Goal: Information Seeking & Learning: Find specific fact

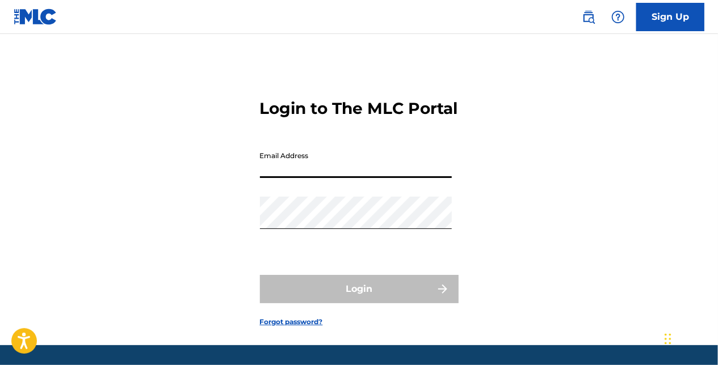
click at [293, 178] on input "Email Address" at bounding box center [356, 162] width 192 height 32
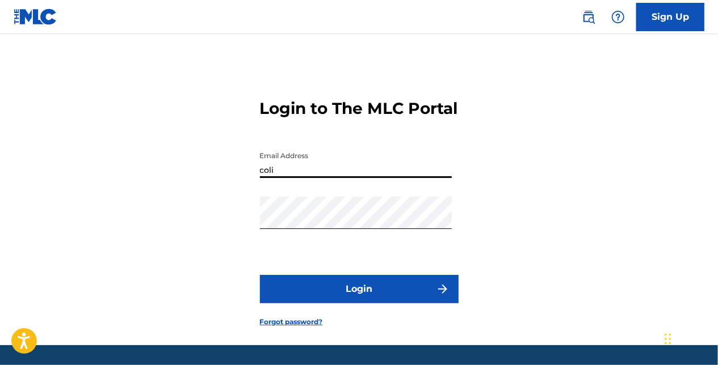
type input "[PERSON_NAME][EMAIL_ADDRESS][PERSON_NAME][DOMAIN_NAME]"
click at [350, 304] on button "Login" at bounding box center [359, 289] width 199 height 28
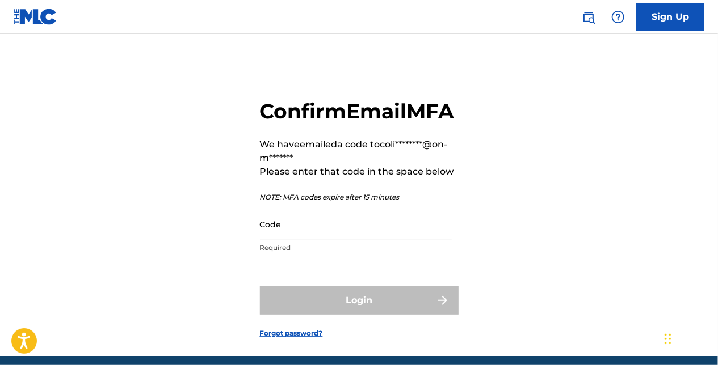
click at [377, 241] on input "Code" at bounding box center [356, 224] width 192 height 32
paste input "383776"
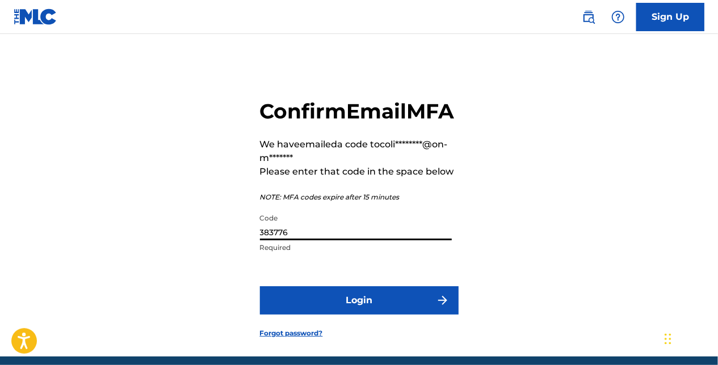
type input "383776"
click at [329, 315] on button "Login" at bounding box center [359, 301] width 199 height 28
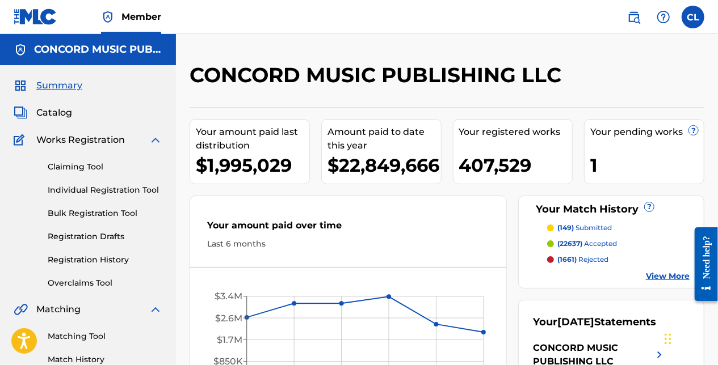
click at [64, 112] on span "Catalog" at bounding box center [54, 113] width 36 height 14
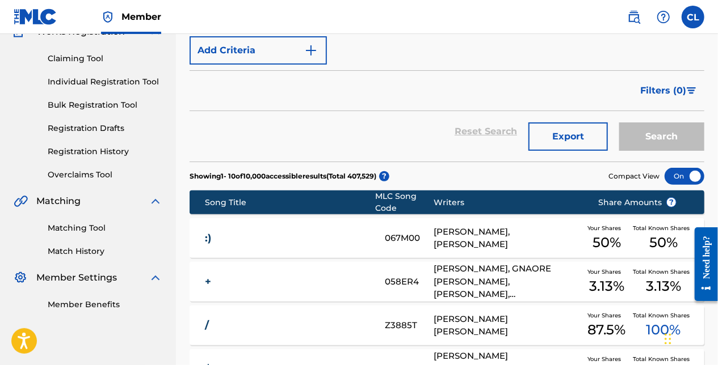
scroll to position [113, 0]
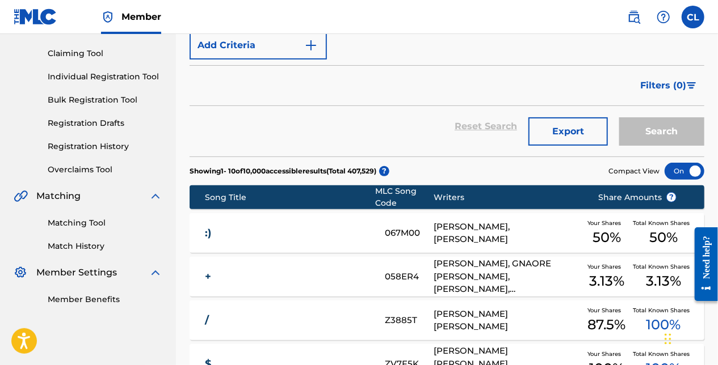
click at [74, 247] on link "Match History" at bounding box center [105, 247] width 115 height 12
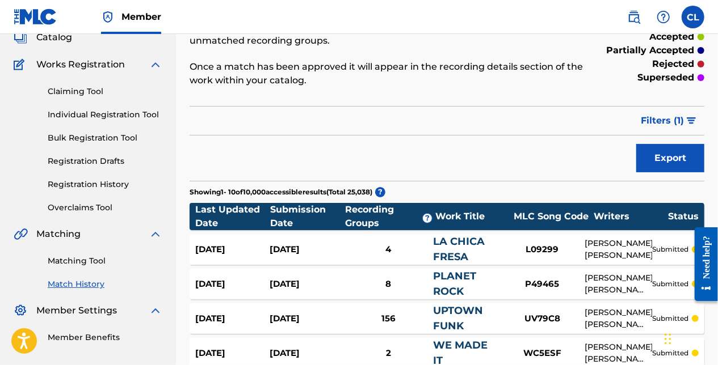
scroll to position [113, 0]
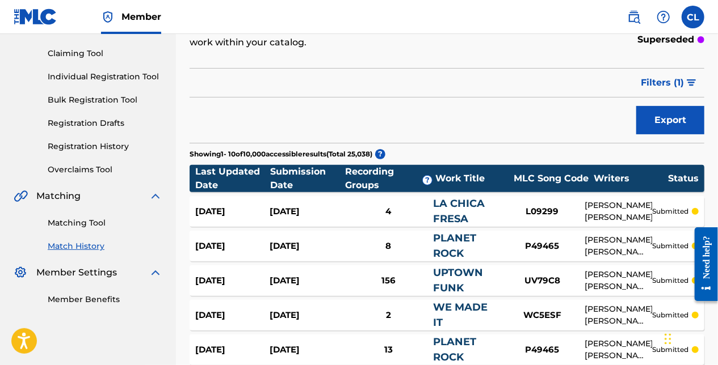
click at [643, 125] on button "Export" at bounding box center [670, 120] width 68 height 28
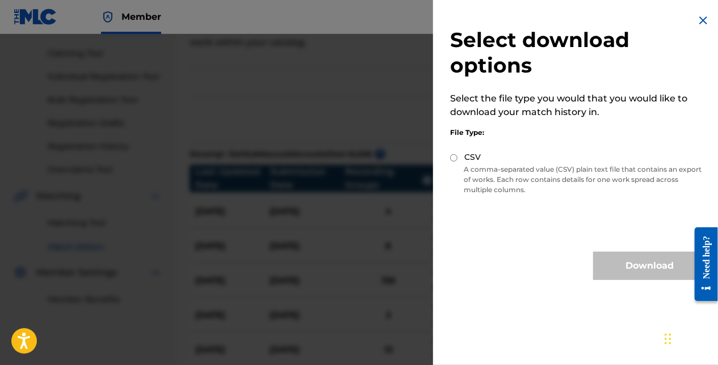
click at [452, 159] on input "CSV" at bounding box center [453, 157] width 7 height 7
radio input "true"
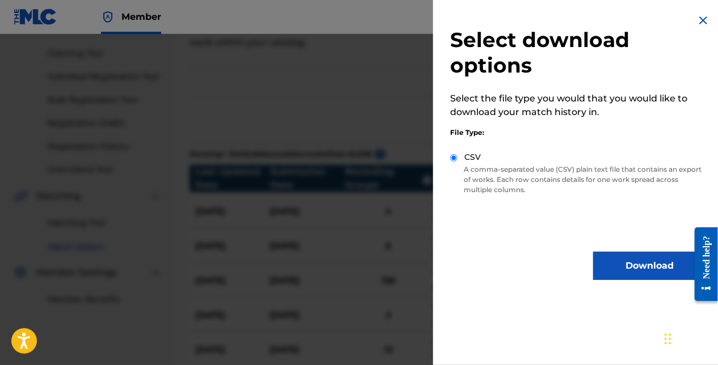
click at [599, 266] on button "Download" at bounding box center [649, 266] width 113 height 28
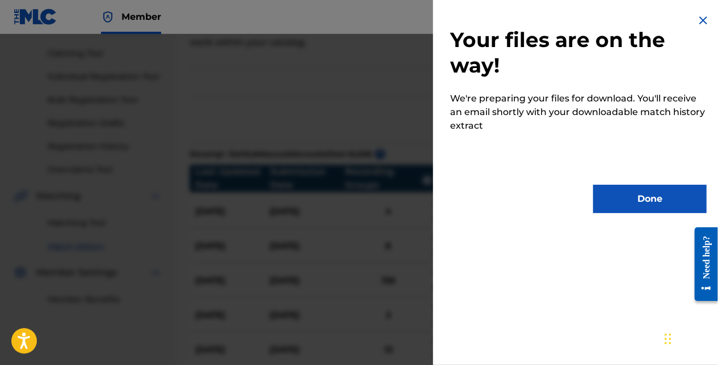
click at [634, 191] on button "Done" at bounding box center [649, 199] width 113 height 28
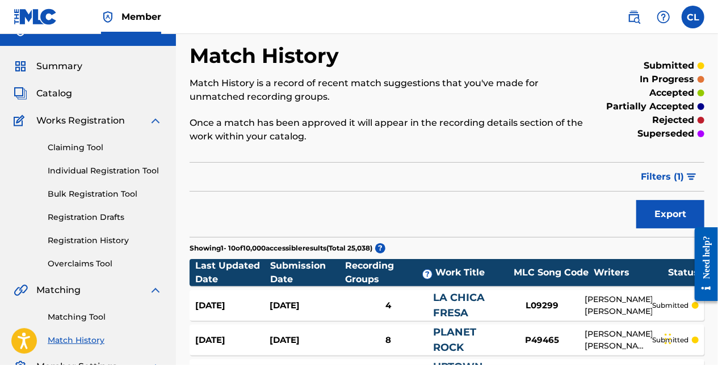
scroll to position [0, 0]
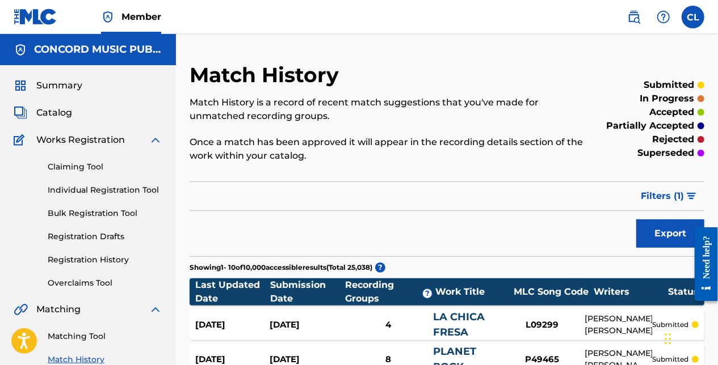
click at [60, 87] on span "Summary" at bounding box center [59, 86] width 46 height 14
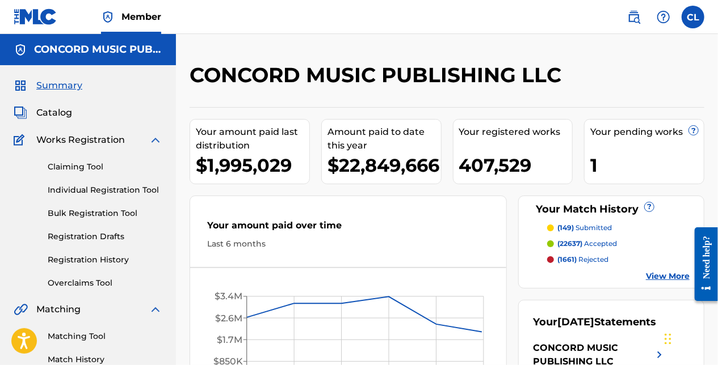
click at [78, 112] on div "Catalog" at bounding box center [88, 113] width 149 height 14
click at [63, 113] on span "Catalog" at bounding box center [54, 113] width 36 height 14
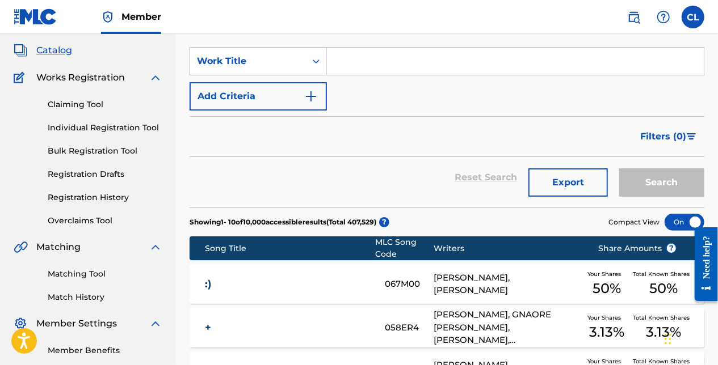
scroll to position [113, 0]
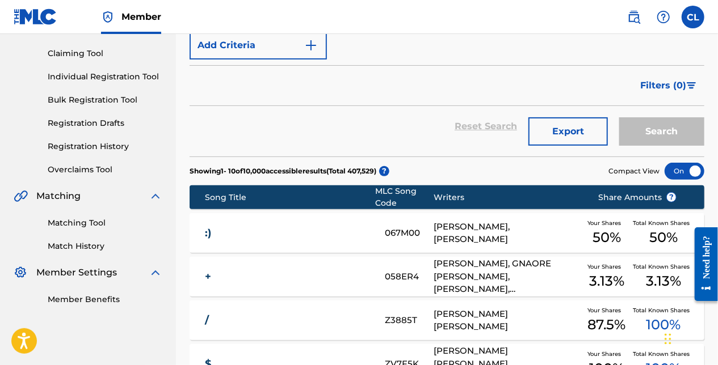
click at [76, 250] on link "Match History" at bounding box center [105, 247] width 115 height 12
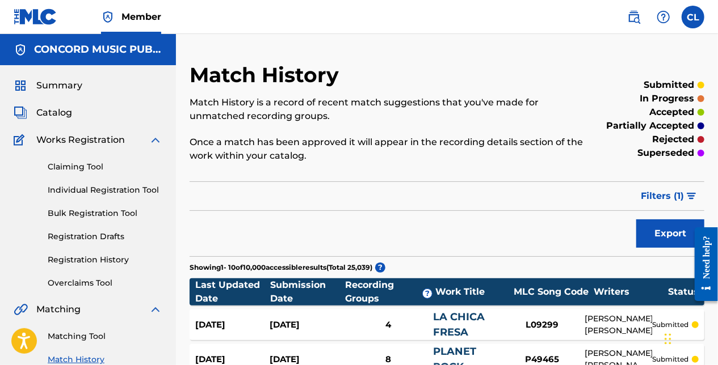
click at [669, 229] on button "Export" at bounding box center [670, 234] width 68 height 28
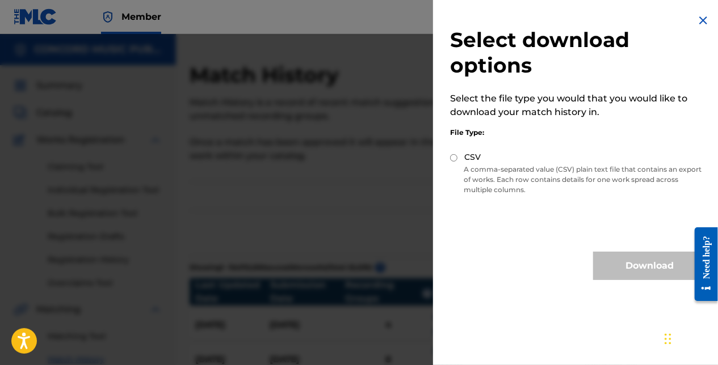
click at [454, 158] on input "CSV" at bounding box center [453, 157] width 7 height 7
radio input "true"
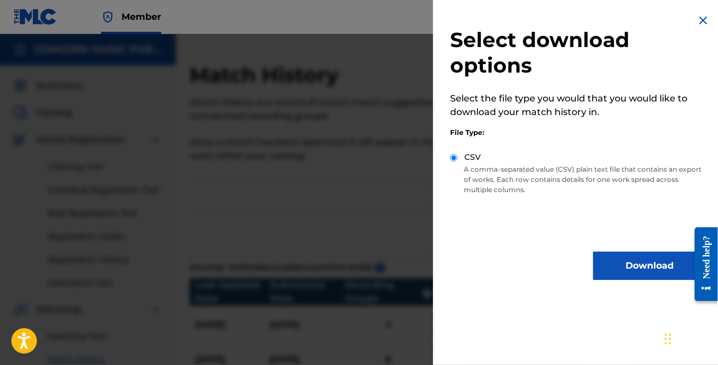
click at [629, 261] on button "Download" at bounding box center [649, 266] width 113 height 28
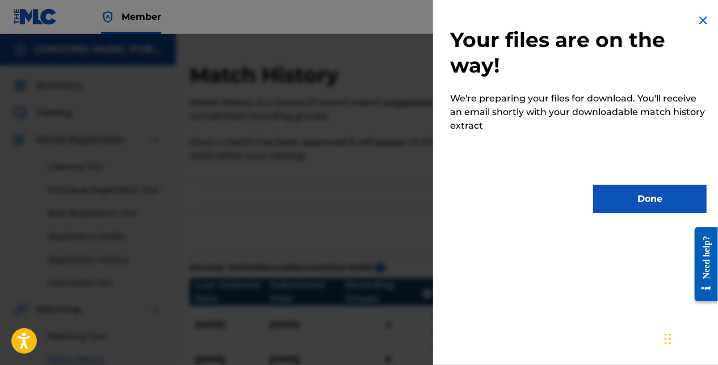
click at [640, 188] on button "Done" at bounding box center [649, 199] width 113 height 28
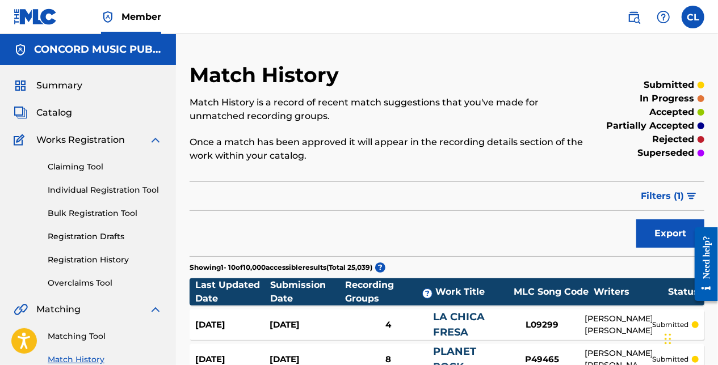
click at [246, 196] on div "Filter Submission Status Filter submitted accepted partially accepted rejected …" at bounding box center [447, 197] width 515 height 30
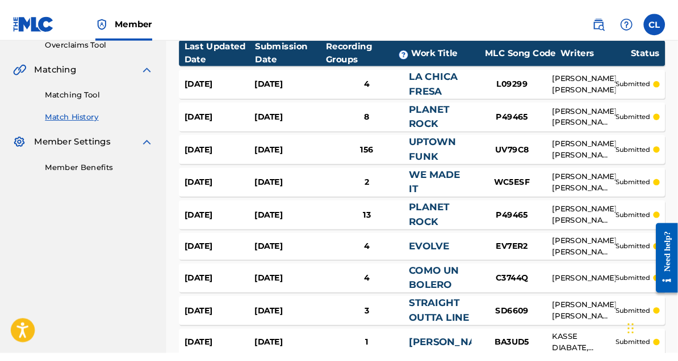
scroll to position [227, 0]
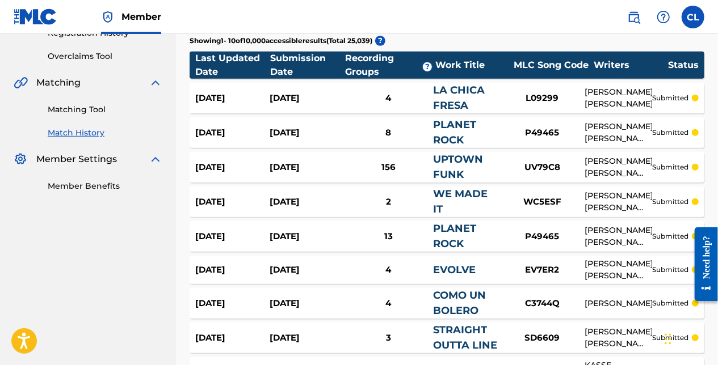
click at [427, 15] on nav "Member CL [PERSON_NAME] Langan [EMAIL_ADDRESS][PERSON_NAME][DOMAIN_NAME] Notifi…" at bounding box center [359, 17] width 718 height 34
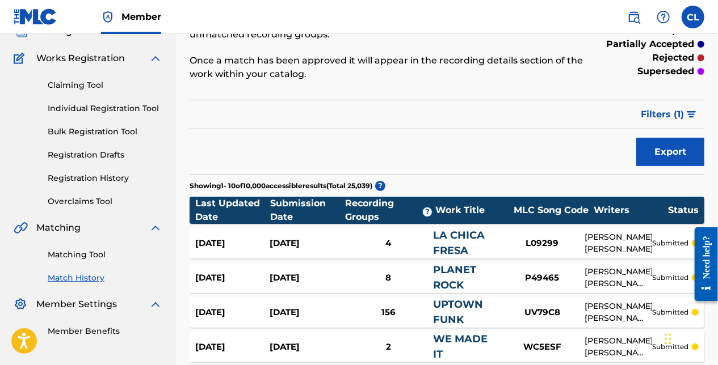
scroll to position [0, 0]
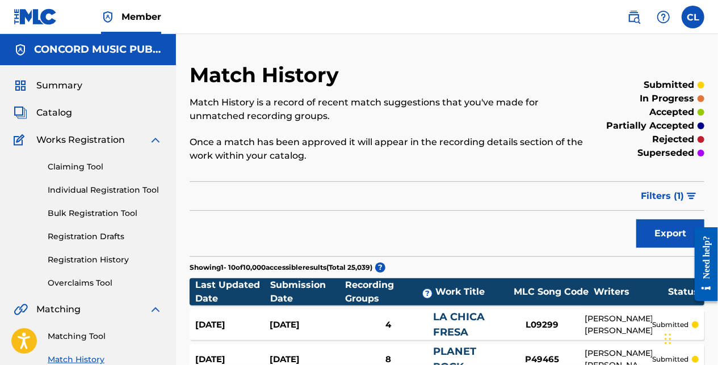
click at [64, 110] on span "Catalog" at bounding box center [54, 113] width 36 height 14
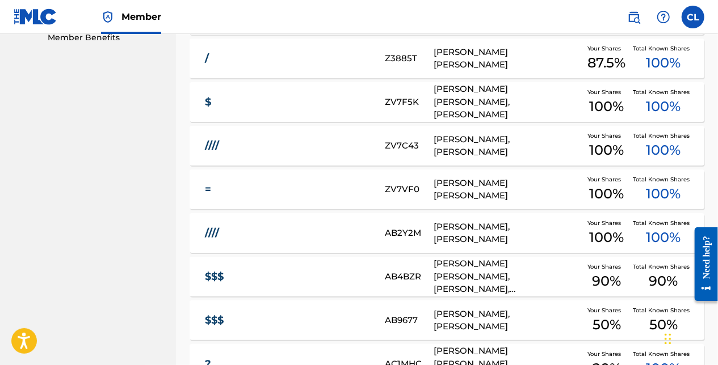
scroll to position [393, 0]
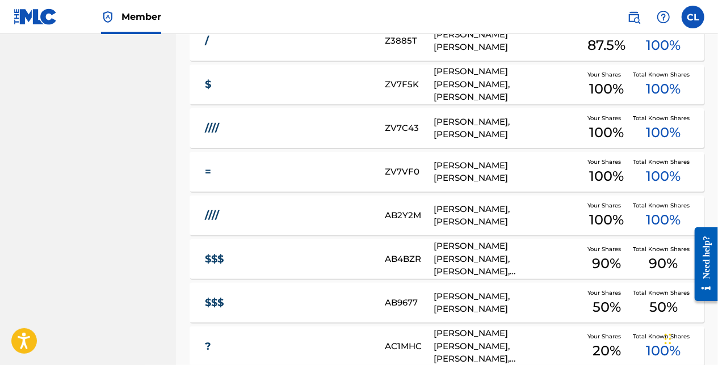
click at [314, 10] on nav "Member CL [PERSON_NAME] Langan [EMAIL_ADDRESS][PERSON_NAME][DOMAIN_NAME] Notifi…" at bounding box center [359, 17] width 718 height 34
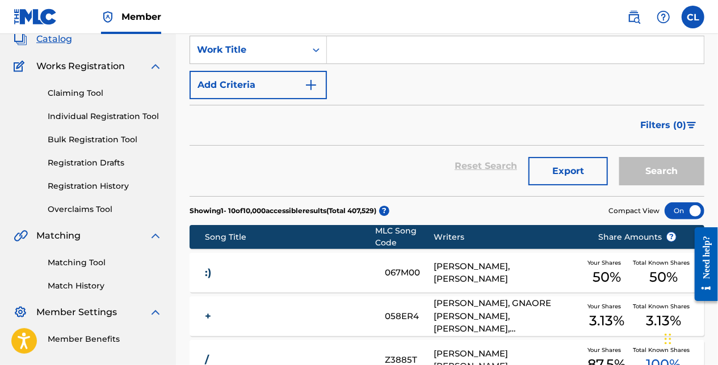
scroll to position [0, 0]
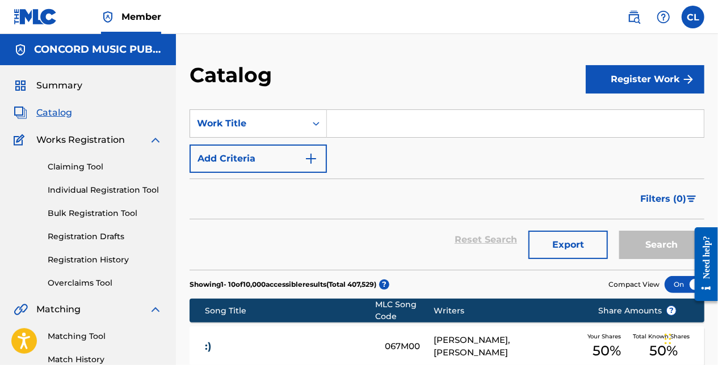
click at [436, 32] on nav "Member CL [PERSON_NAME] Langan [EMAIL_ADDRESS][PERSON_NAME][DOMAIN_NAME] Notifi…" at bounding box center [359, 17] width 718 height 34
click at [343, 74] on div "Catalog" at bounding box center [388, 78] width 396 height 33
click at [365, 129] on input "Search Form" at bounding box center [515, 123] width 377 height 27
paste input "goodbye"
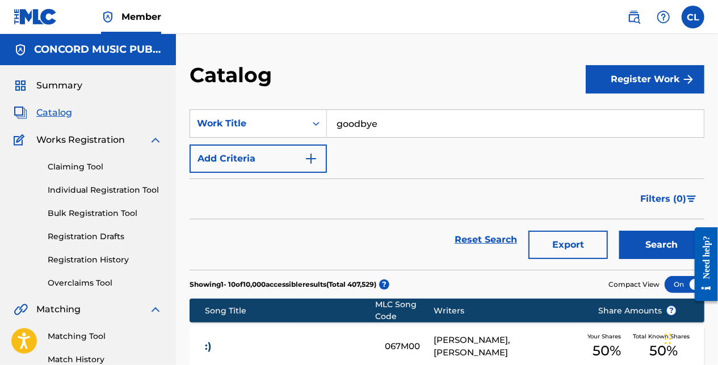
type input "goodbye"
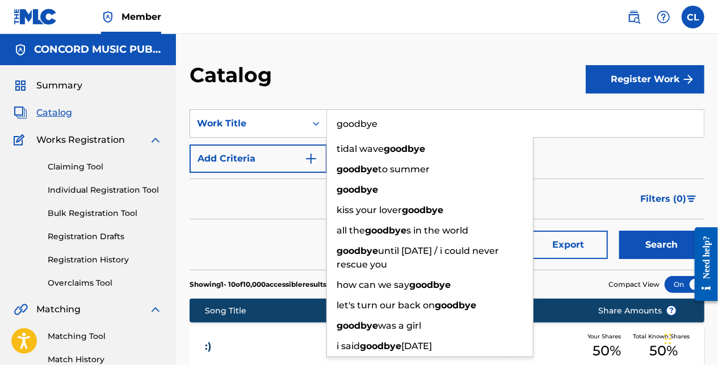
click at [270, 161] on button "Add Criteria" at bounding box center [258, 159] width 137 height 28
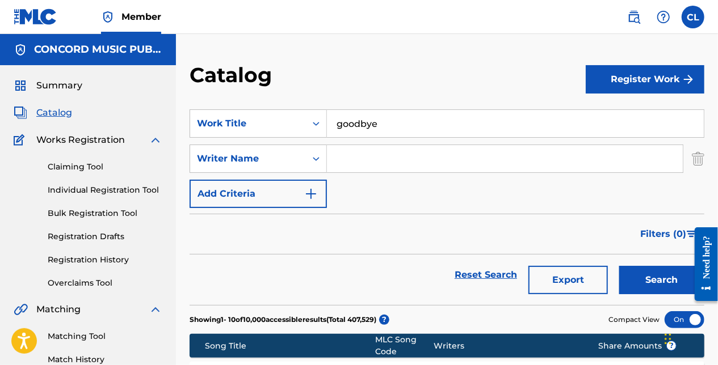
click at [364, 155] on input "Search Form" at bounding box center [505, 158] width 356 height 27
paste input "[PERSON_NAME]"
type input "[PERSON_NAME]"
drag, startPoint x: 633, startPoint y: 280, endPoint x: 550, endPoint y: 272, distance: 82.6
click at [632, 280] on button "Search" at bounding box center [661, 280] width 85 height 28
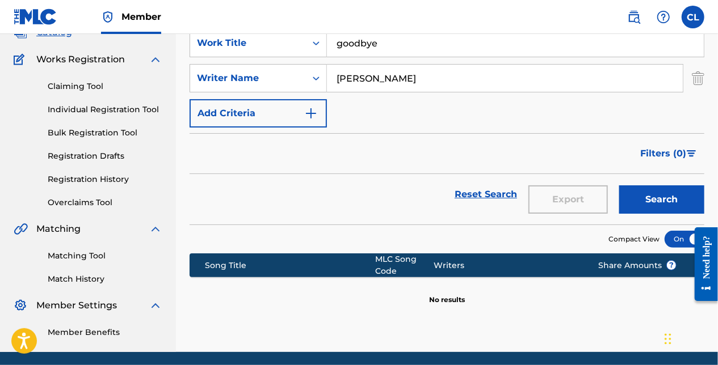
scroll to position [65, 0]
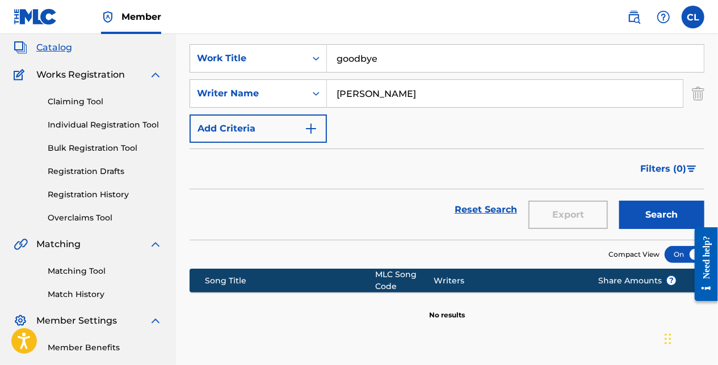
click at [702, 94] on img "Search Form" at bounding box center [698, 93] width 12 height 28
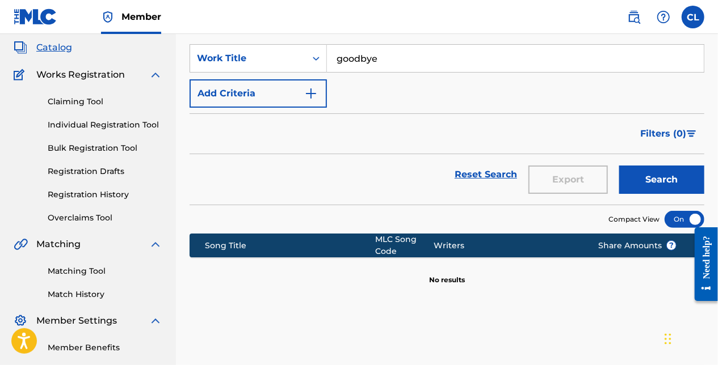
click at [382, 58] on input "goodbye" at bounding box center [515, 58] width 377 height 27
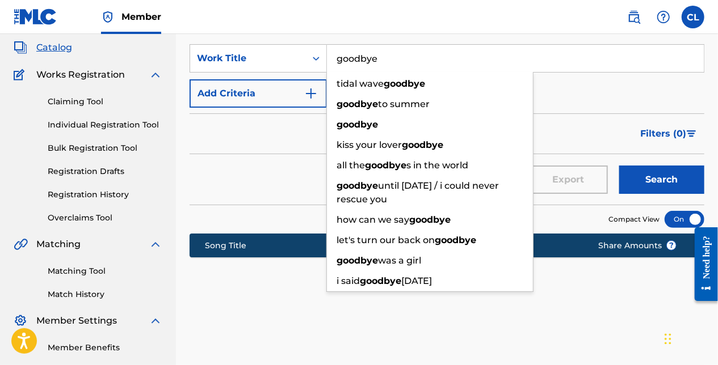
paste input "La Loba Del Mal"
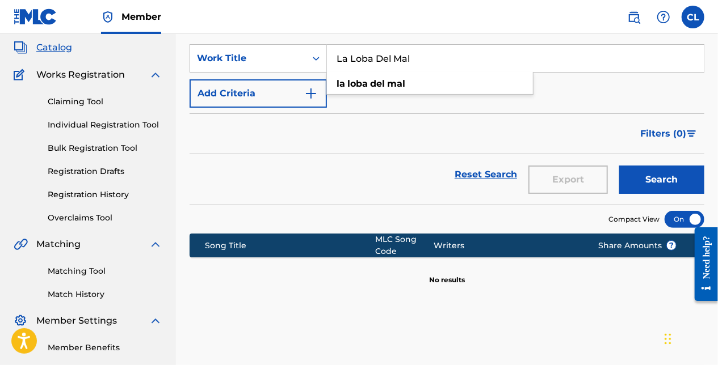
click at [681, 180] on button "Search" at bounding box center [661, 180] width 85 height 28
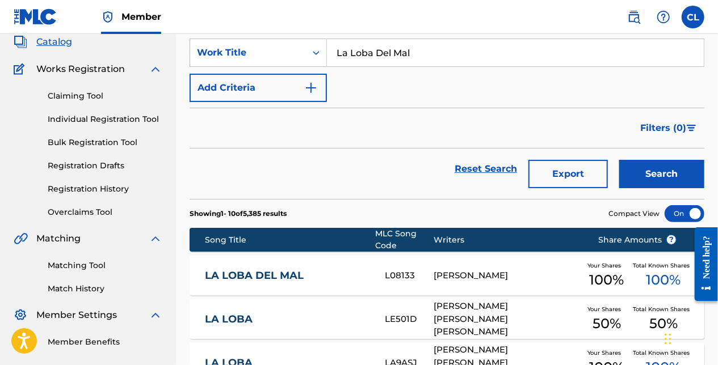
scroll to position [0, 0]
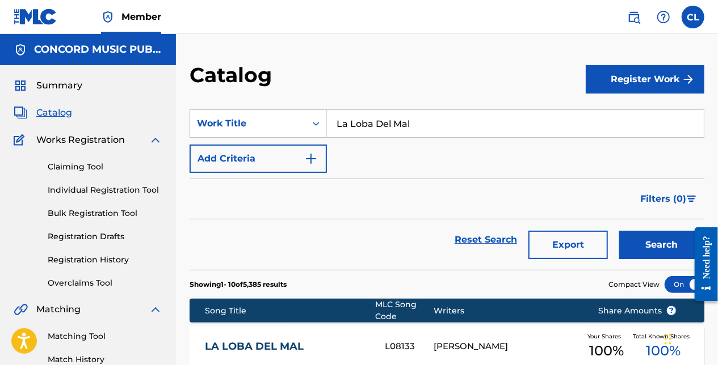
click at [389, 115] on input "La Loba Del Mal" at bounding box center [515, 123] width 377 height 27
paste input "GIRLFRIEND"
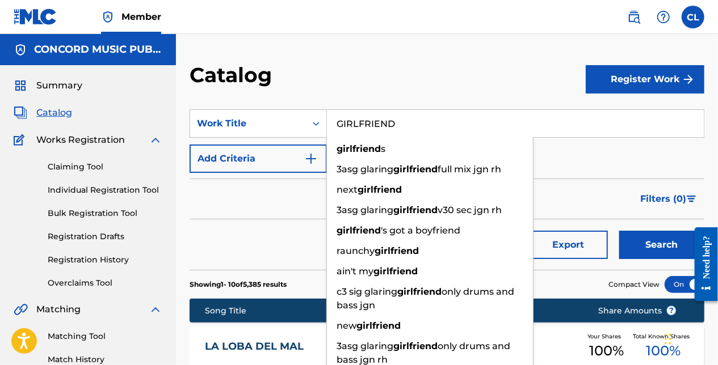
type input "GIRLFRIEND"
click at [653, 248] on button "Search" at bounding box center [661, 245] width 85 height 28
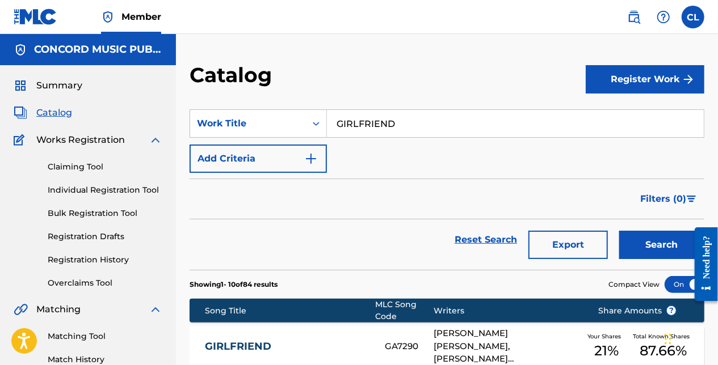
click at [280, 155] on button "Add Criteria" at bounding box center [258, 159] width 137 height 28
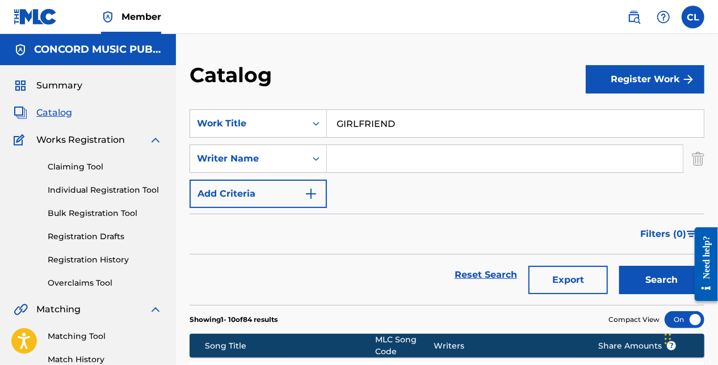
click at [383, 155] on input "Search Form" at bounding box center [505, 158] width 356 height 27
paste input "[PERSON_NAME]"
click at [672, 290] on button "Search" at bounding box center [661, 280] width 85 height 28
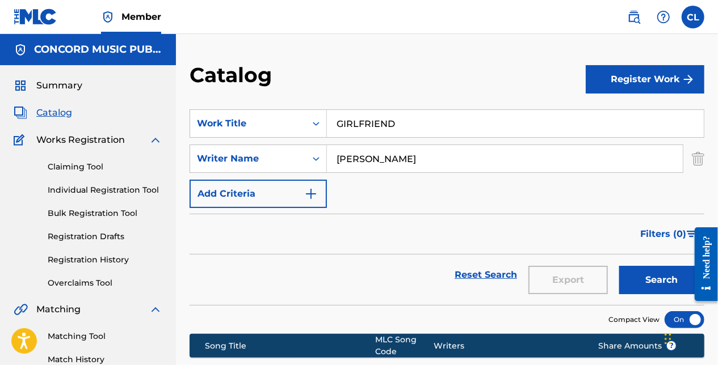
click at [352, 158] on input "[PERSON_NAME]" at bounding box center [505, 158] width 356 height 27
paste input "Davidson"
type input "Davidson"
click at [640, 290] on button "Search" at bounding box center [661, 280] width 85 height 28
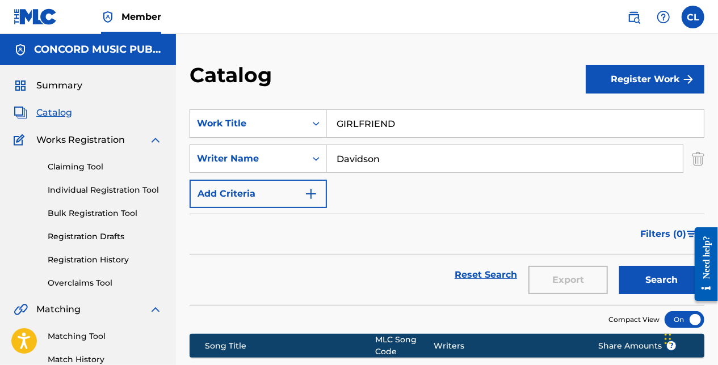
click at [375, 122] on input "GIRLFRIEND" at bounding box center [515, 123] width 377 height 27
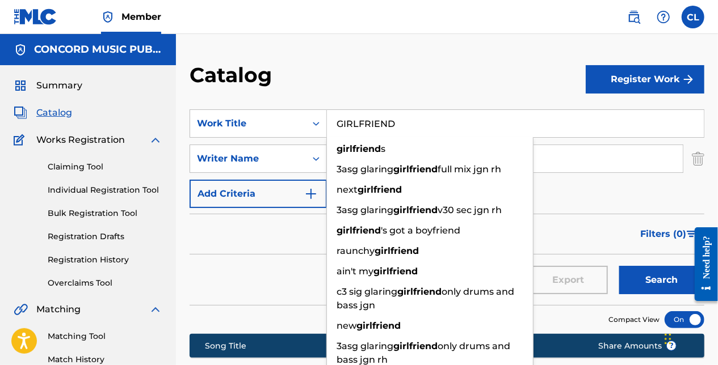
paste input "Colorful"
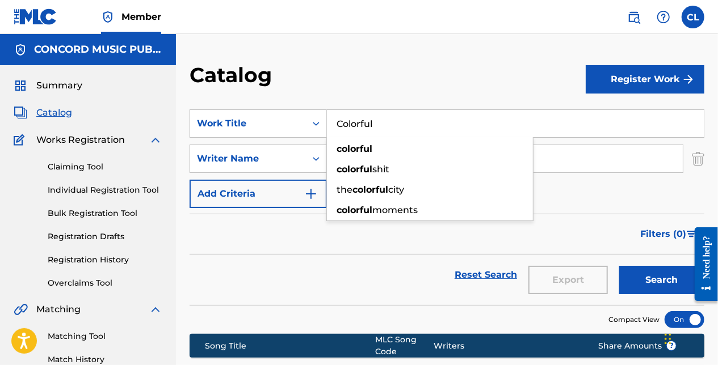
click at [619, 266] on button "Search" at bounding box center [661, 280] width 85 height 28
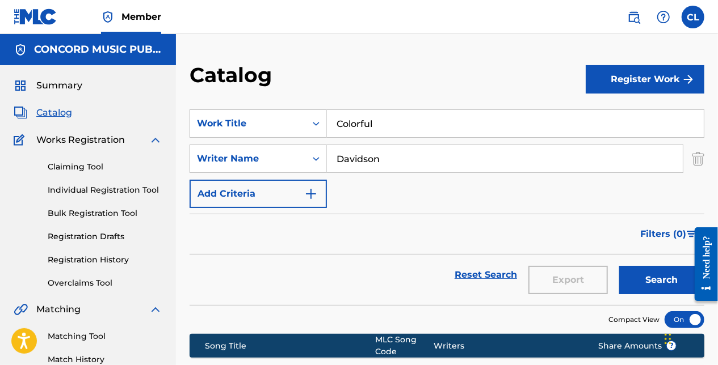
click at [653, 271] on button "Search" at bounding box center [661, 280] width 85 height 28
click at [698, 160] on img "Search Form" at bounding box center [698, 159] width 12 height 28
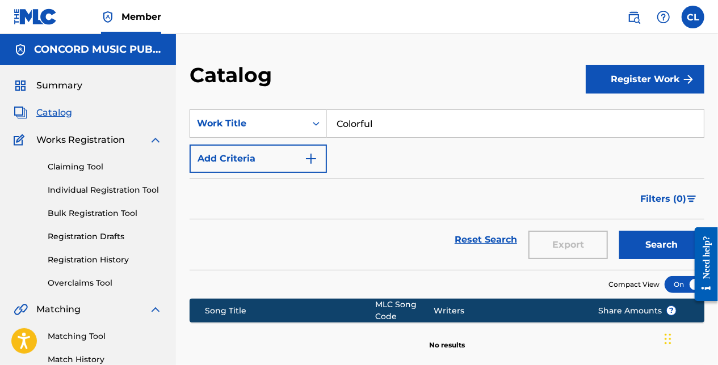
click at [646, 245] on button "Search" at bounding box center [661, 245] width 85 height 28
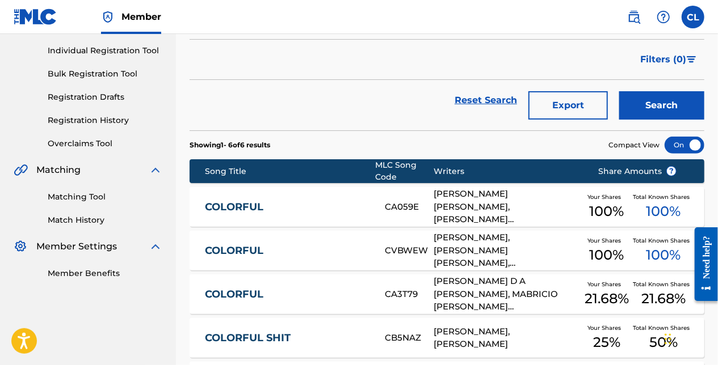
scroll to position [170, 0]
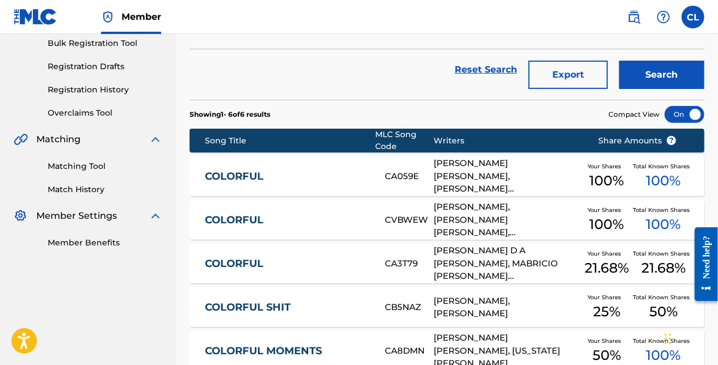
click at [203, 44] on div "Filters ( 0 )" at bounding box center [447, 29] width 515 height 41
click at [276, 30] on nav "Member CL [PERSON_NAME] Langan [EMAIL_ADDRESS][PERSON_NAME][DOMAIN_NAME] Notifi…" at bounding box center [359, 17] width 718 height 34
click at [333, 77] on div "Reset Search Export Search" at bounding box center [447, 69] width 515 height 41
click at [255, 58] on div "Reset Search Export Search" at bounding box center [447, 69] width 515 height 41
click at [355, 58] on div "Reset Search Export Search" at bounding box center [447, 69] width 515 height 41
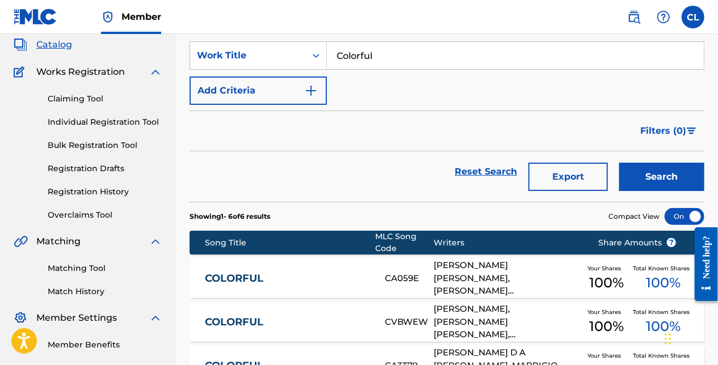
scroll to position [0, 0]
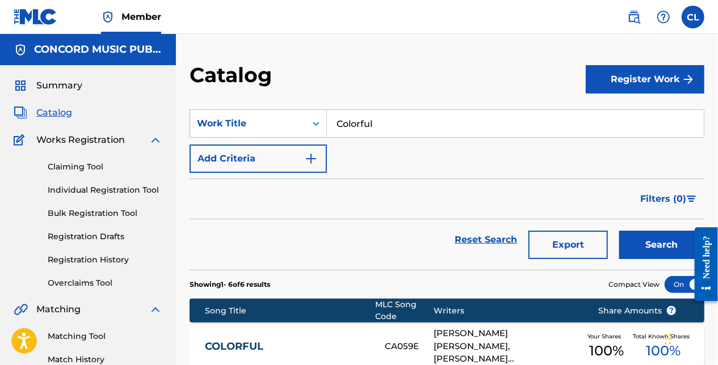
click at [361, 116] on input "Colorful" at bounding box center [515, 123] width 377 height 27
paste input "Afterglow"
drag, startPoint x: 381, startPoint y: 57, endPoint x: 432, endPoint y: 89, distance: 60.6
click at [381, 57] on div "Catalog Register Work SearchWithCriteriaf8fe389c-761a-421b-8524-f837dd90f935 Wo…" at bounding box center [447, 336] width 542 height 604
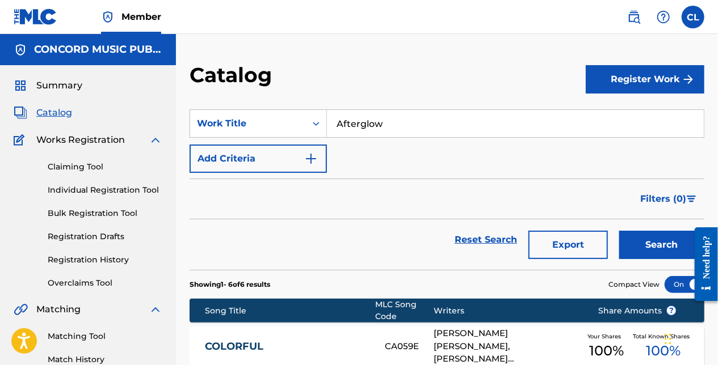
click at [637, 242] on button "Search" at bounding box center [661, 245] width 85 height 28
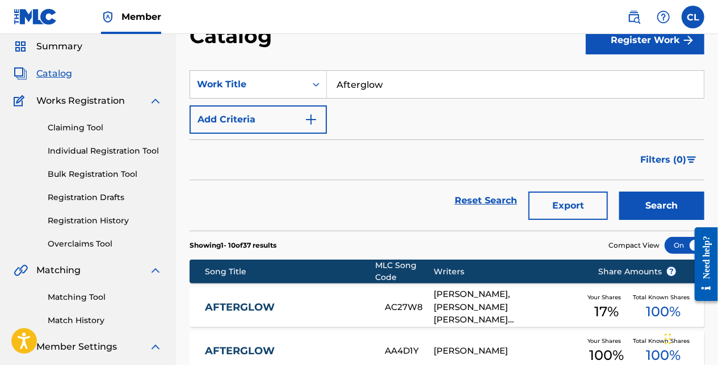
scroll to position [57, 0]
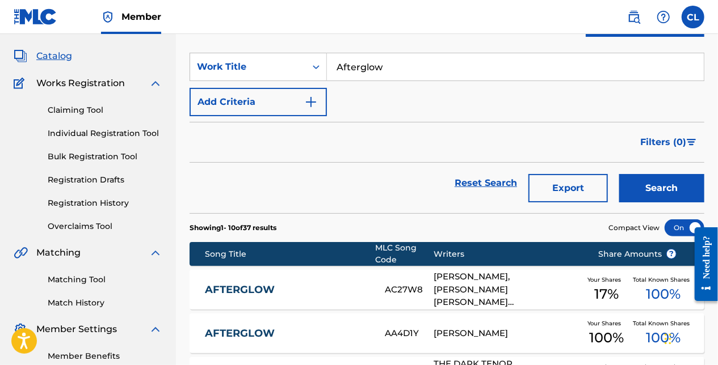
click at [351, 61] on input "Afterglow" at bounding box center [515, 66] width 377 height 27
paste input "Shine"
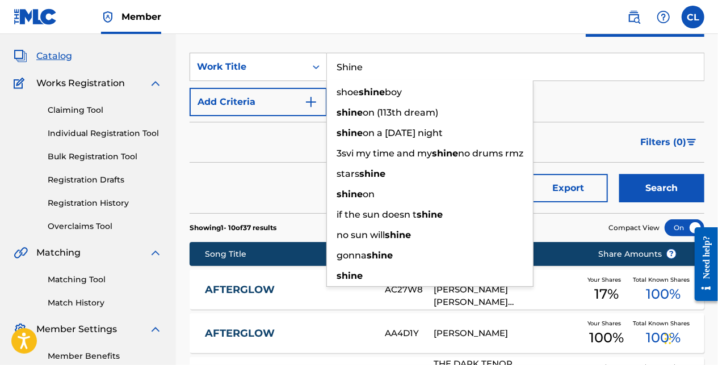
type input "Shine"
click at [652, 191] on button "Search" at bounding box center [661, 188] width 85 height 28
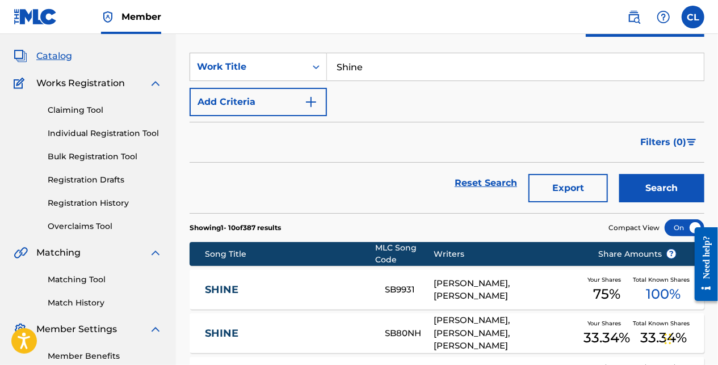
click at [261, 97] on button "Add Criteria" at bounding box center [258, 102] width 137 height 28
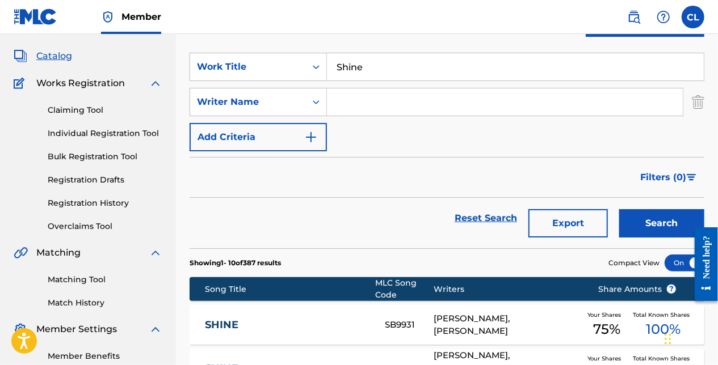
click at [368, 95] on input "Search Form" at bounding box center [505, 102] width 356 height 27
paste input "[PERSON_NAME]"
type input "[PERSON_NAME]"
click at [637, 220] on button "Search" at bounding box center [661, 223] width 85 height 28
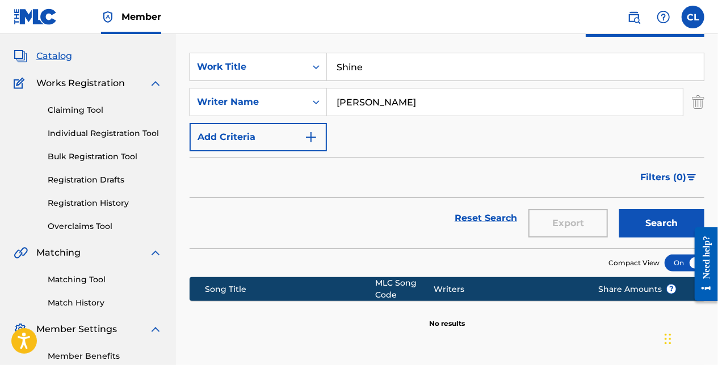
click at [652, 226] on button "Search" at bounding box center [661, 223] width 85 height 28
click at [280, 187] on div "Filters ( 0 )" at bounding box center [447, 177] width 515 height 41
click at [371, 71] on input "Shine" at bounding box center [515, 66] width 377 height 27
paste input "Green Grass"
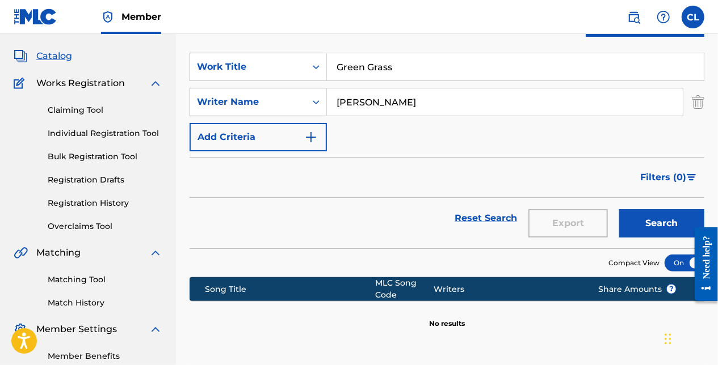
click at [625, 141] on div "SearchWithCriteriaf8fe389c-761a-421b-8524-f837dd90f935 Work Title Green Grass S…" at bounding box center [447, 102] width 515 height 99
click at [692, 112] on img "Search Form" at bounding box center [698, 102] width 12 height 28
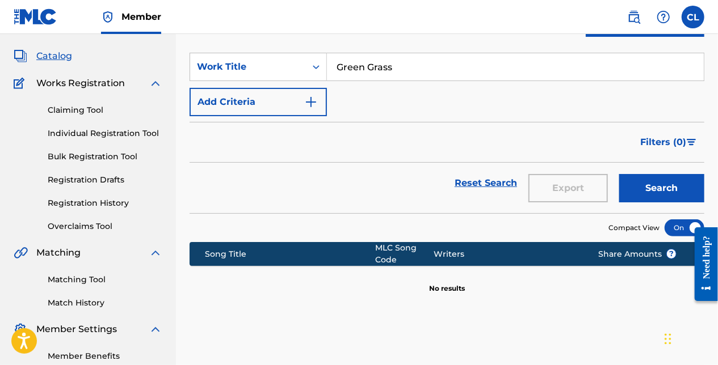
click at [660, 183] on button "Search" at bounding box center [661, 188] width 85 height 28
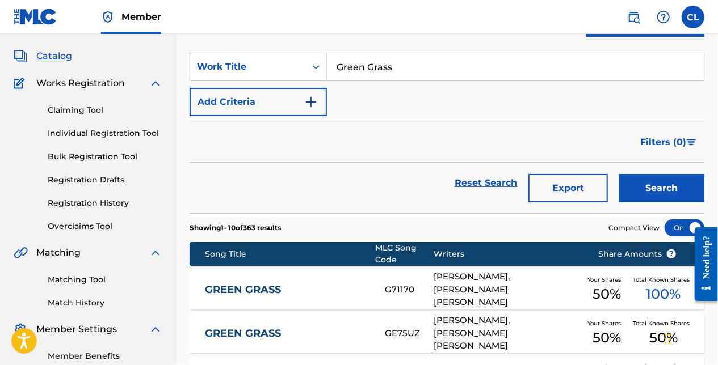
click at [397, 68] on input "Green Grass" at bounding box center [515, 66] width 377 height 27
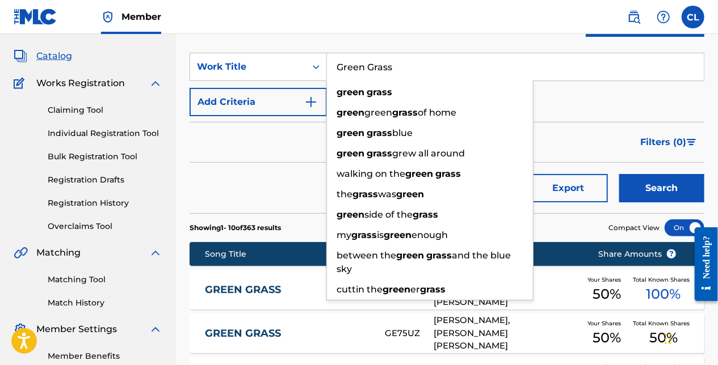
paste input "Travelling Light"
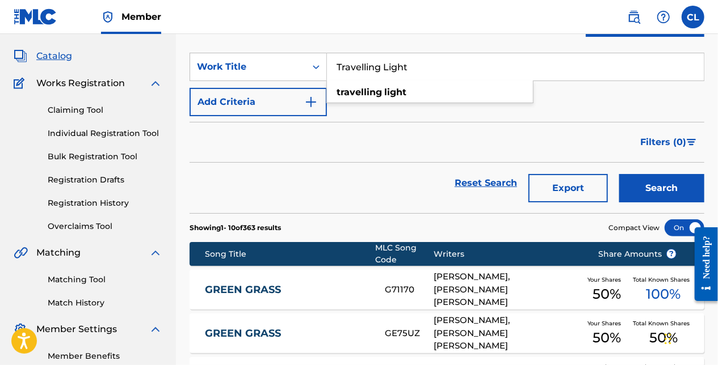
type input "Travelling Light"
click at [650, 187] on button "Search" at bounding box center [661, 188] width 85 height 28
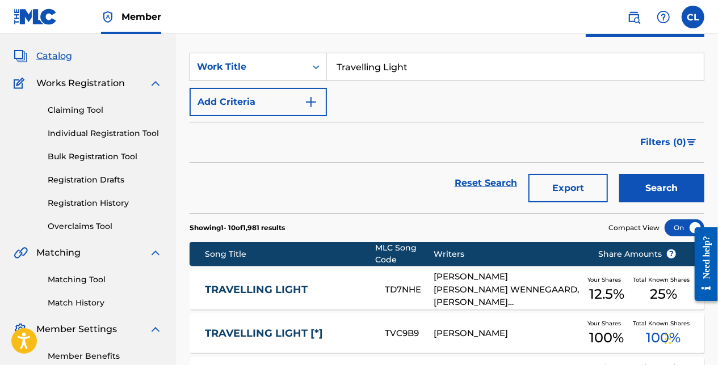
click at [337, 189] on div "Reset Search Export Search" at bounding box center [447, 183] width 515 height 41
click at [659, 182] on button "Search" at bounding box center [661, 188] width 85 height 28
click at [669, 186] on button "Search" at bounding box center [661, 188] width 85 height 28
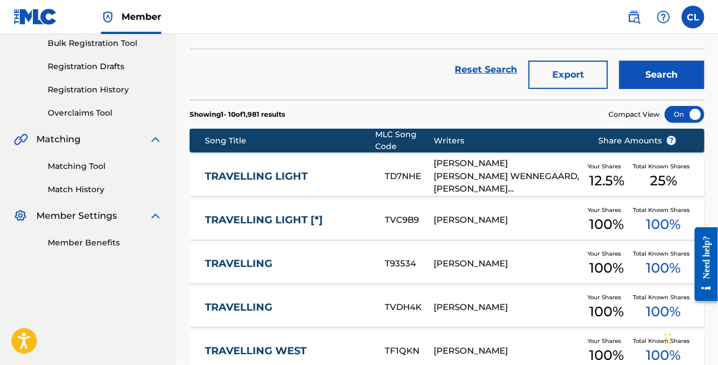
scroll to position [0, 0]
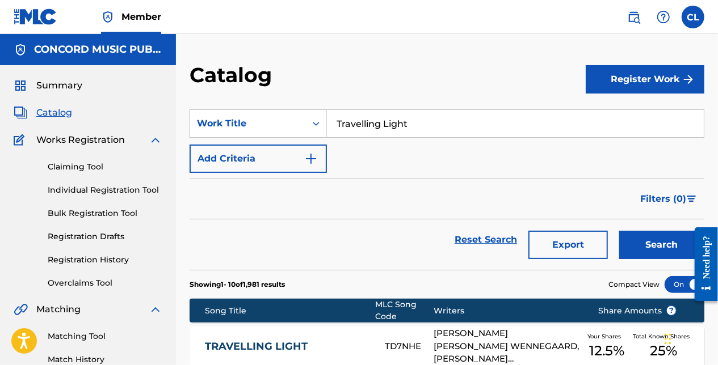
click at [392, 123] on input "Travelling Light" at bounding box center [515, 123] width 377 height 27
click at [419, 73] on div "Catalog" at bounding box center [388, 78] width 396 height 33
click at [658, 244] on button "Search" at bounding box center [661, 245] width 85 height 28
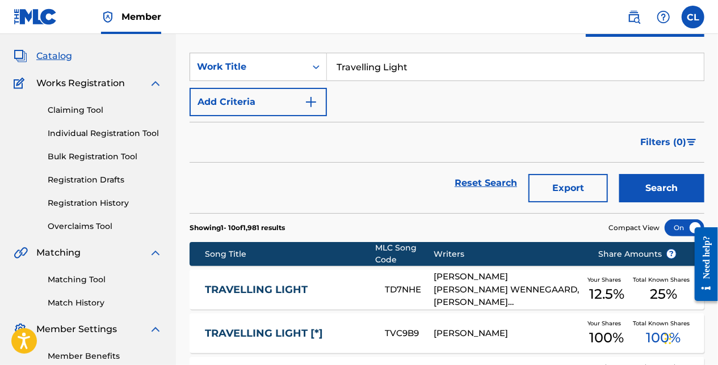
click at [245, 96] on button "Add Criteria" at bounding box center [258, 102] width 137 height 28
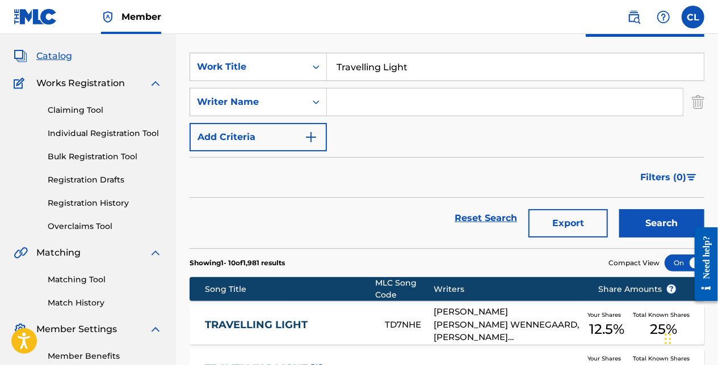
click at [358, 101] on input "Search Form" at bounding box center [505, 102] width 356 height 27
paste input "[PERSON_NAME]"
type input "[PERSON_NAME]"
click at [635, 224] on button "Search" at bounding box center [661, 223] width 85 height 28
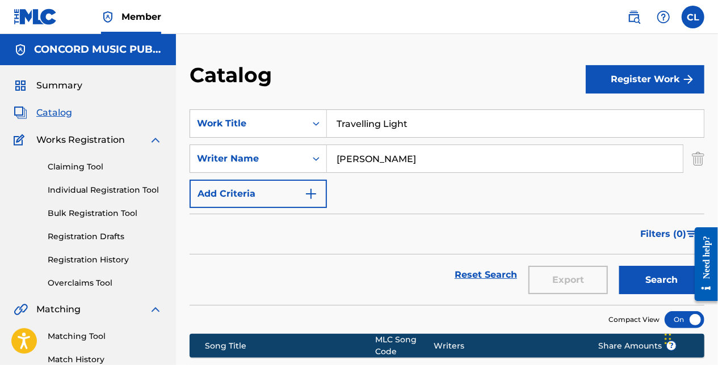
scroll to position [0, 0]
click at [374, 116] on input "Travelling Light" at bounding box center [515, 123] width 377 height 27
paste input "In The Garden"
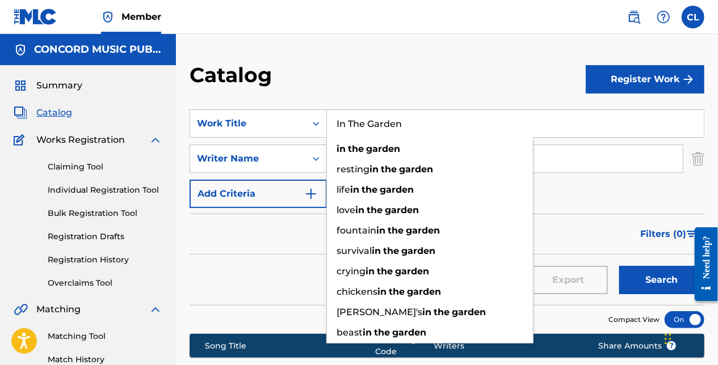
click at [699, 161] on img "Search Form" at bounding box center [698, 159] width 12 height 28
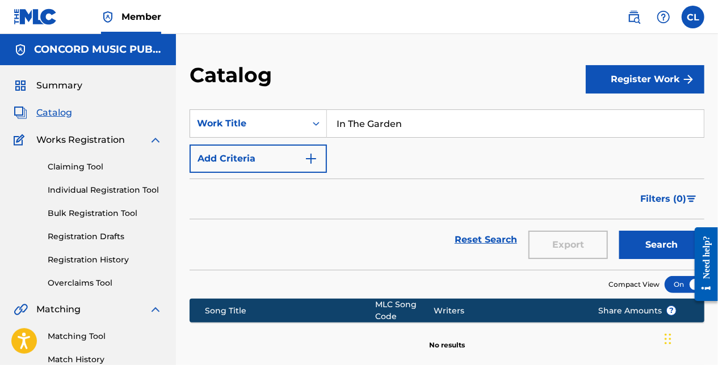
click at [656, 249] on button "Search" at bounding box center [661, 245] width 85 height 28
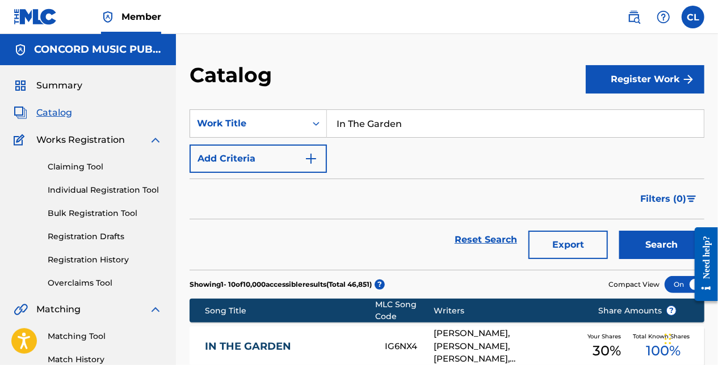
click at [344, 115] on input "In The Garden" at bounding box center [515, 123] width 377 height 27
paste input "End of the World"
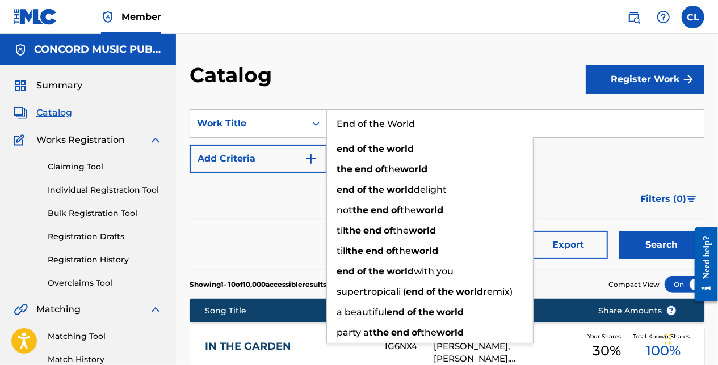
click at [672, 243] on button "Search" at bounding box center [661, 245] width 85 height 28
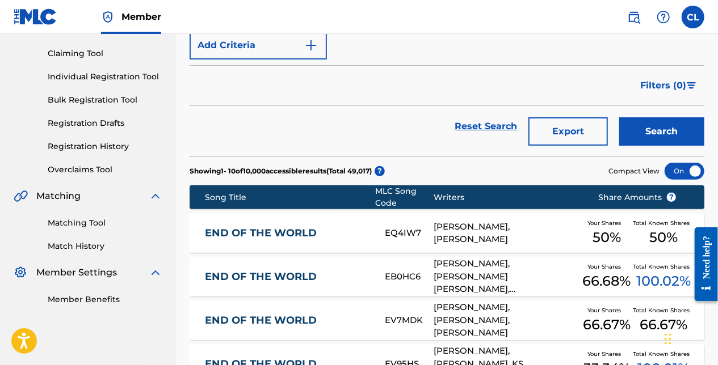
scroll to position [57, 0]
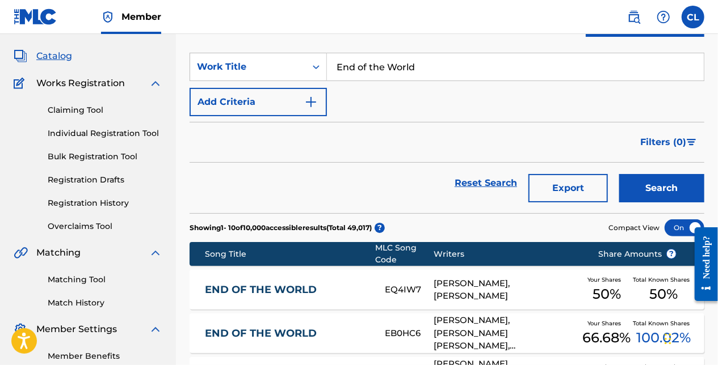
click at [196, 46] on section "SearchWithCriteriaf8fe389c-761a-421b-8524-f837dd90f935 Work Title End of the Wo…" at bounding box center [447, 126] width 515 height 174
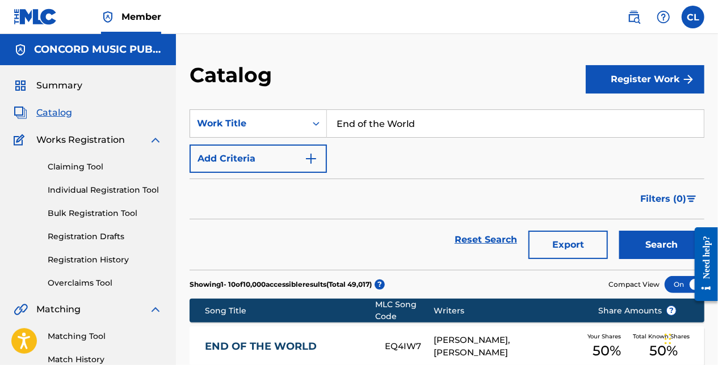
click at [388, 116] on input "End of the World" at bounding box center [515, 123] width 377 height 27
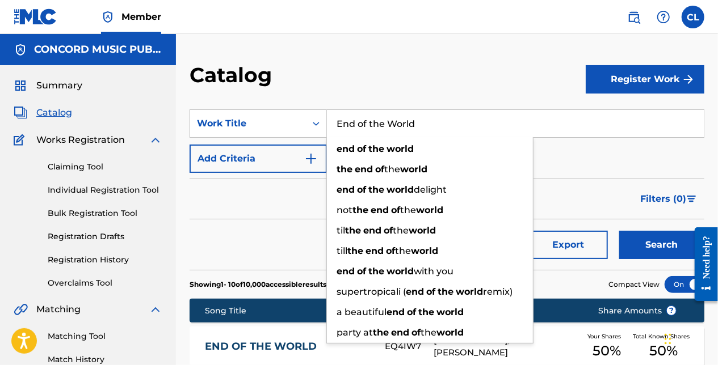
click at [376, 73] on div "Catalog" at bounding box center [388, 78] width 396 height 33
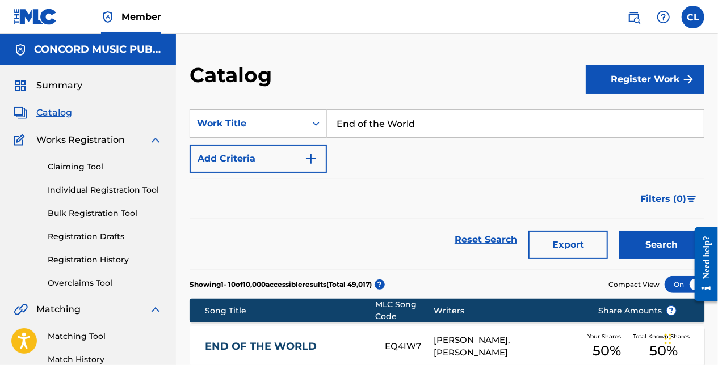
click at [675, 242] on button "Search" at bounding box center [661, 245] width 85 height 28
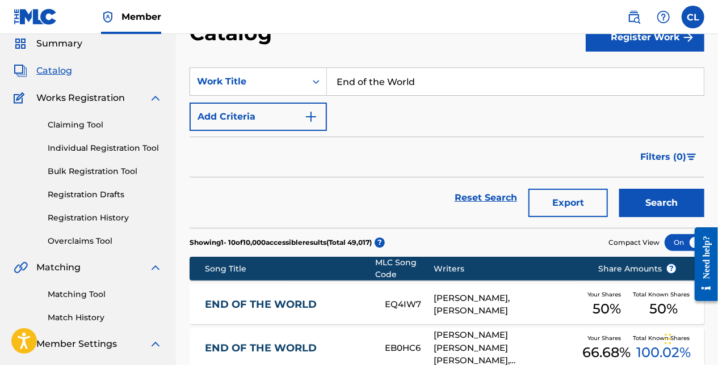
scroll to position [57, 0]
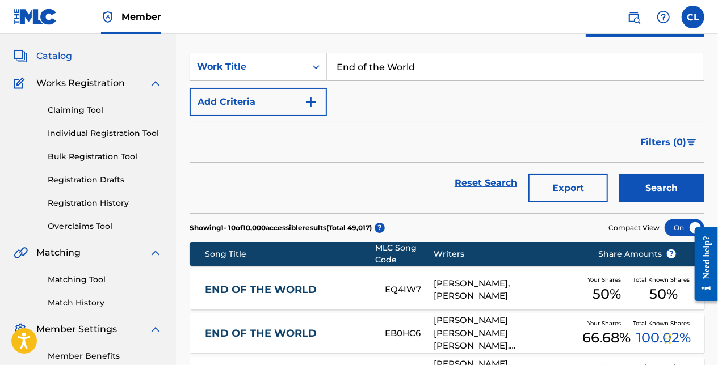
click at [350, 60] on input "End of the World" at bounding box center [515, 66] width 377 height 27
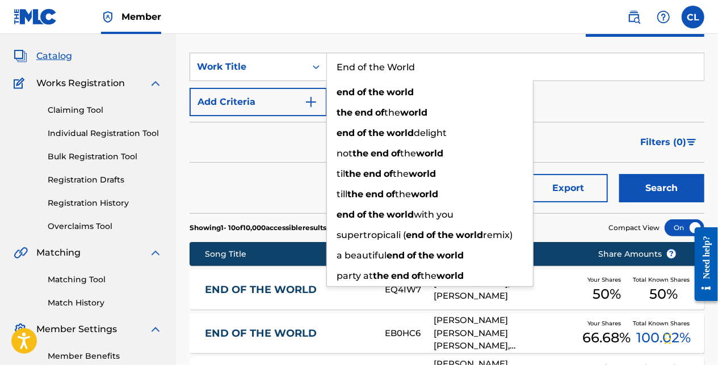
click at [350, 60] on input "End of the World" at bounding box center [515, 66] width 377 height 27
paste input "All in Time"
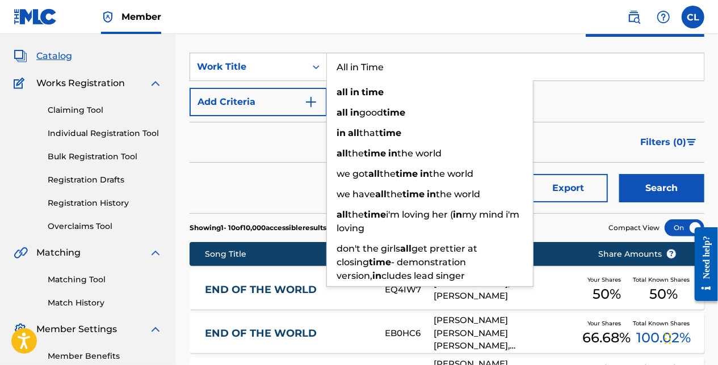
type input "All in Time"
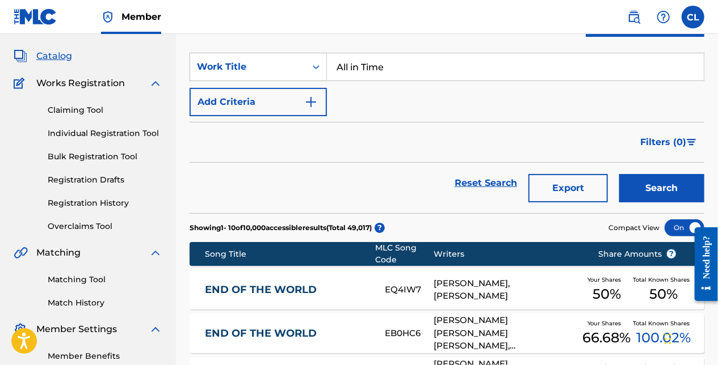
click at [658, 195] on button "Search" at bounding box center [661, 188] width 85 height 28
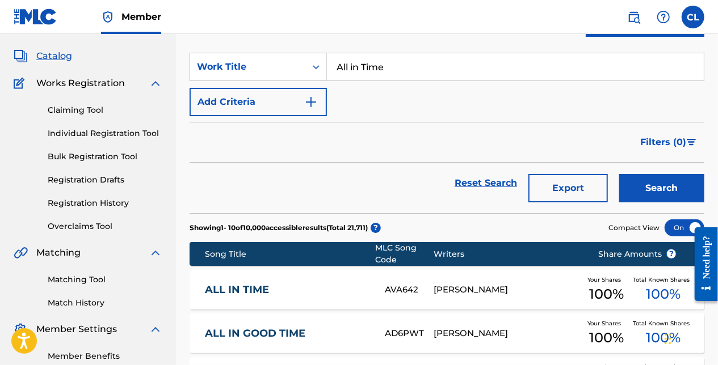
click at [260, 99] on button "Add Criteria" at bounding box center [258, 102] width 137 height 28
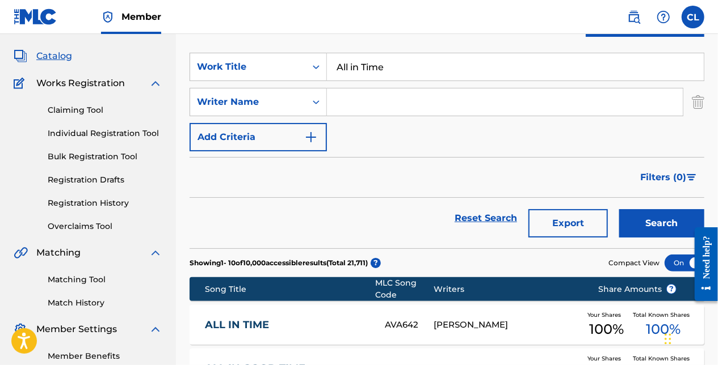
click at [356, 109] on input "Search Form" at bounding box center [505, 102] width 356 height 27
paste input "[PERSON_NAME]"
type input "[PERSON_NAME]"
click at [652, 219] on button "Search" at bounding box center [661, 223] width 85 height 28
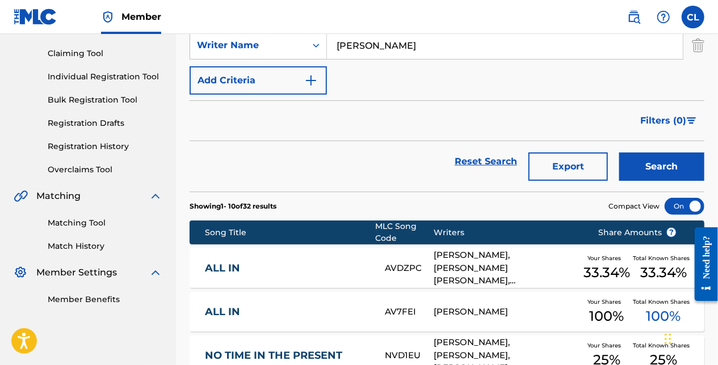
scroll to position [0, 0]
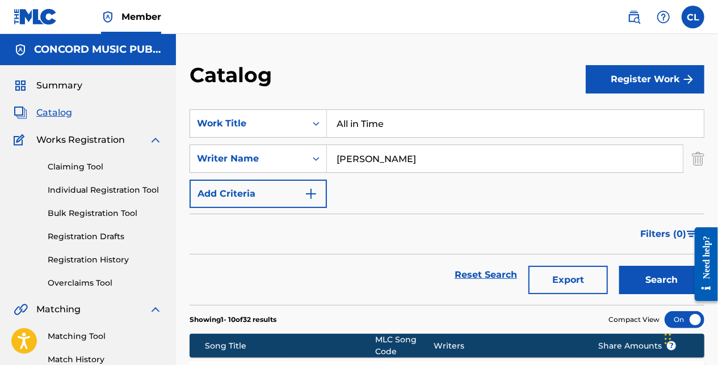
click at [365, 123] on input "All in Time" at bounding box center [515, 123] width 377 height 27
paste input "Take a Bow"
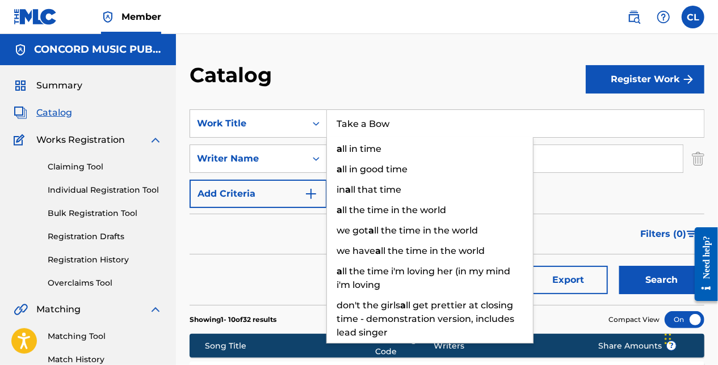
type input "Take a Bow"
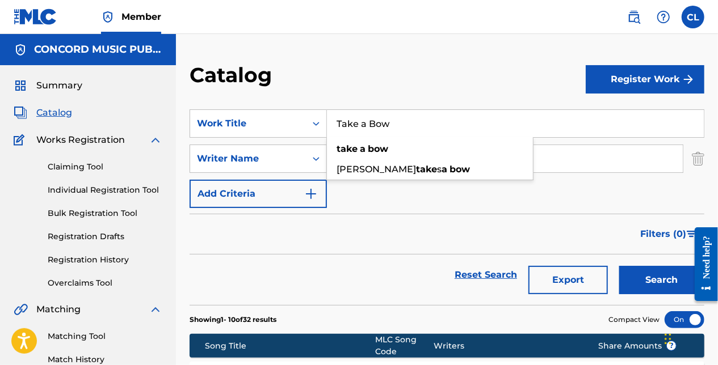
click at [432, 88] on div "Catalog" at bounding box center [388, 78] width 396 height 33
click at [389, 161] on input "[PERSON_NAME]" at bounding box center [505, 158] width 356 height 27
paste input "[PERSON_NAME]"
type input "[PERSON_NAME]"
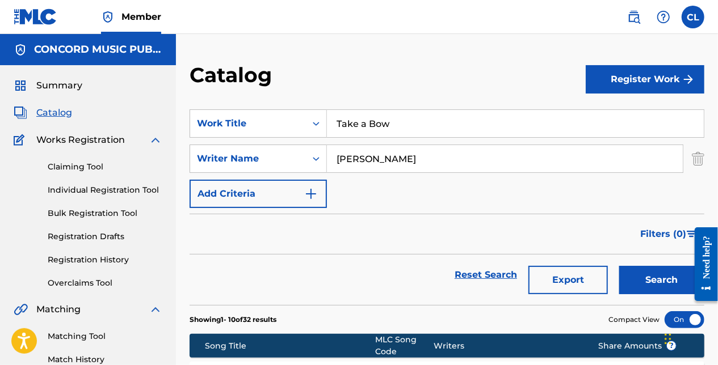
click at [645, 281] on button "Search" at bounding box center [661, 280] width 85 height 28
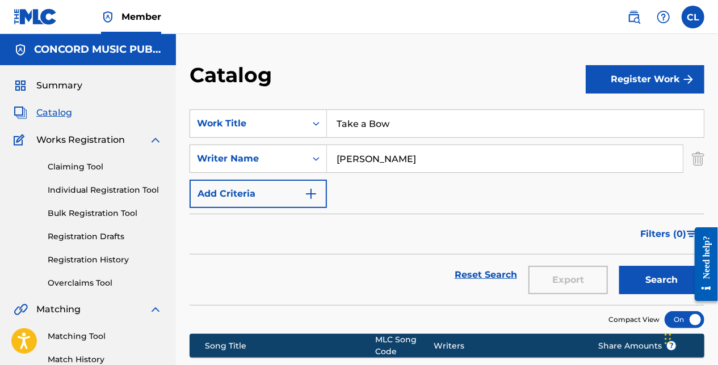
click at [386, 119] on input "Take a Bow" at bounding box center [515, 123] width 377 height 27
paste input "Lookout Mountain"
click at [696, 162] on img "Search Form" at bounding box center [698, 159] width 12 height 28
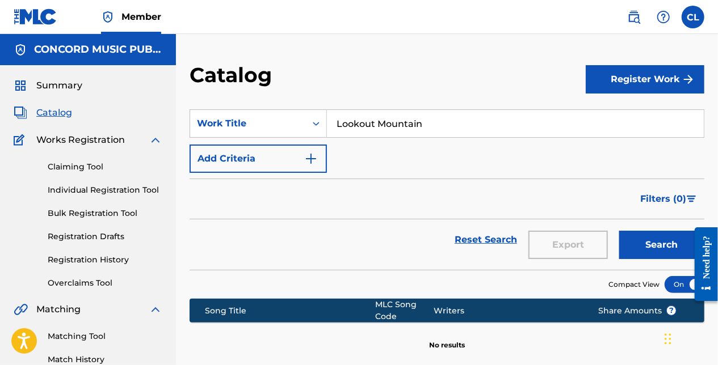
click at [653, 254] on button "Search" at bounding box center [661, 245] width 85 height 28
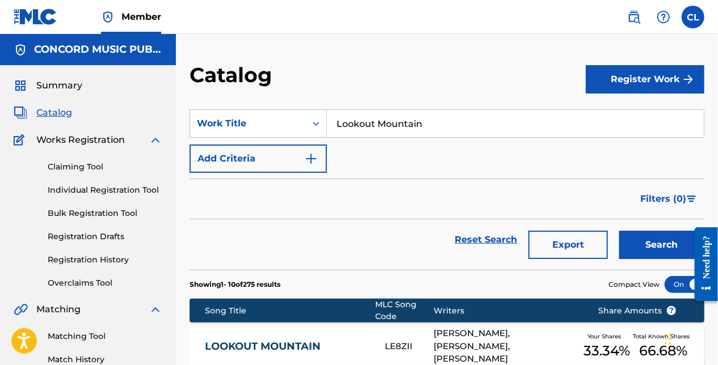
click at [398, 119] on input "Lookout Mountain" at bounding box center [515, 123] width 377 height 27
paste input "Bastard"
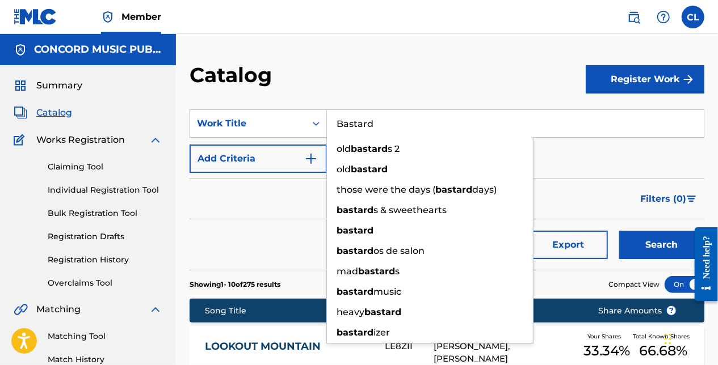
click at [619, 231] on button "Search" at bounding box center [661, 245] width 85 height 28
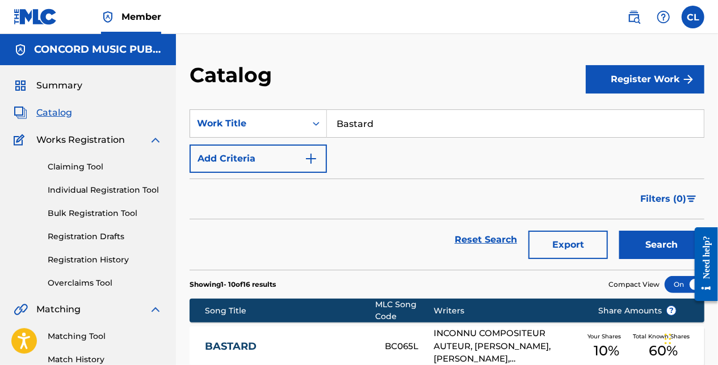
click at [361, 149] on div "SearchWithCriteriaf8fe389c-761a-421b-8524-f837dd90f935 Work Title Bastard Add C…" at bounding box center [447, 142] width 515 height 64
click at [351, 119] on input "Bastard" at bounding box center [515, 123] width 377 height 27
paste input "King"
type input "King"
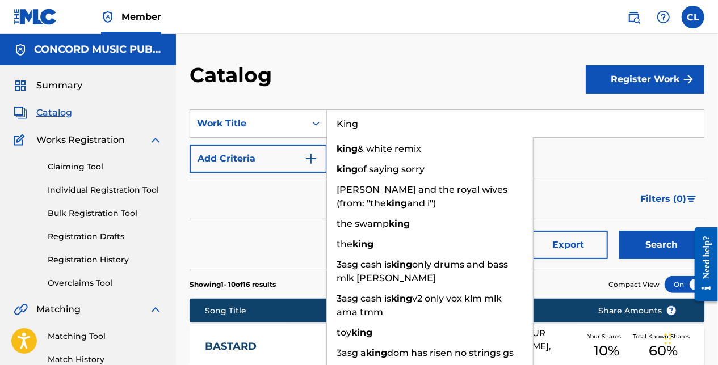
click at [388, 28] on nav "Member CL [PERSON_NAME] Langan [EMAIL_ADDRESS][PERSON_NAME][DOMAIN_NAME] Notifi…" at bounding box center [359, 17] width 718 height 34
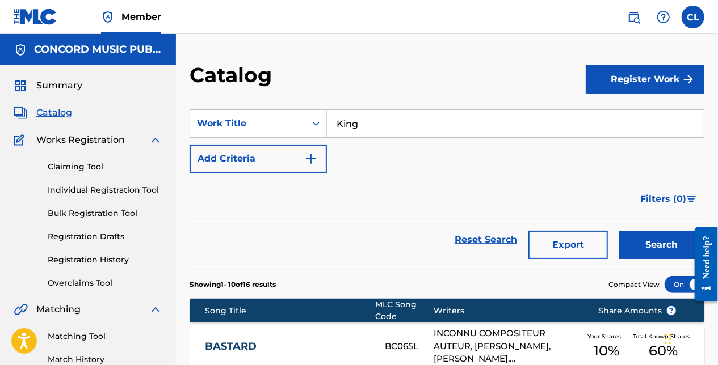
click at [309, 157] on img "Search Form" at bounding box center [311, 159] width 14 height 14
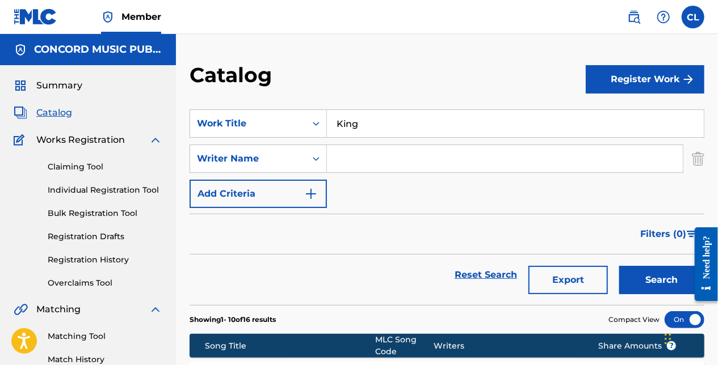
click at [360, 155] on input "Search Form" at bounding box center [505, 158] width 356 height 27
paste input "[PERSON_NAME]"
type input "[PERSON_NAME]"
drag, startPoint x: 636, startPoint y: 275, endPoint x: 300, endPoint y: 118, distance: 370.1
click at [635, 275] on button "Search" at bounding box center [661, 280] width 85 height 28
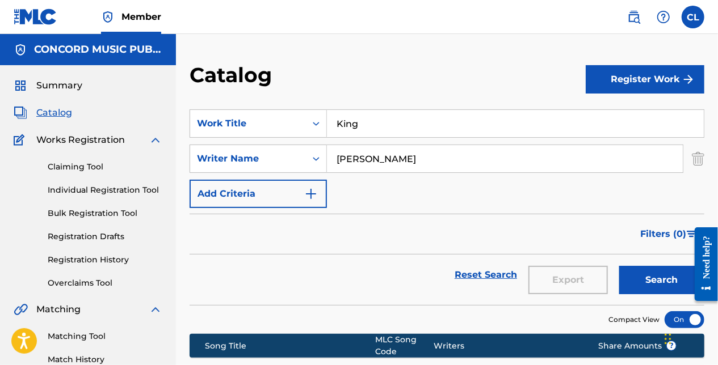
click at [369, 125] on input "King" at bounding box center [515, 123] width 377 height 27
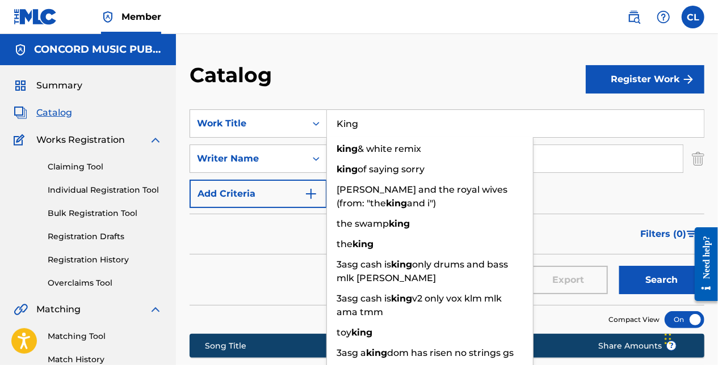
paste input "Night"
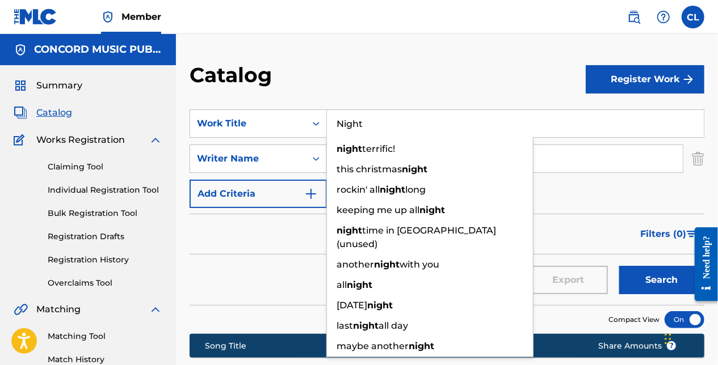
type input "Night"
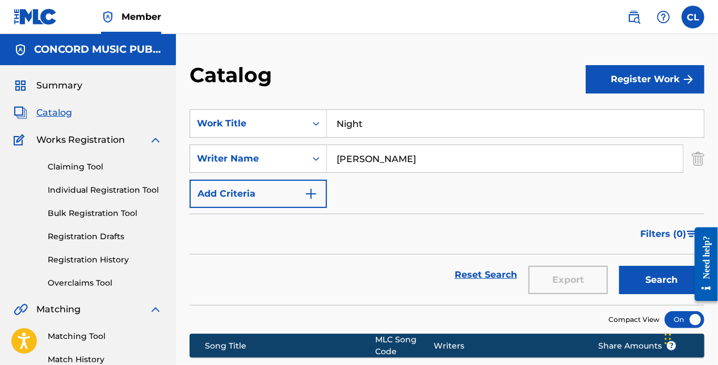
click at [548, 161] on input "[PERSON_NAME]" at bounding box center [505, 158] width 356 height 27
paste input "Créc"
type input "Crécy"
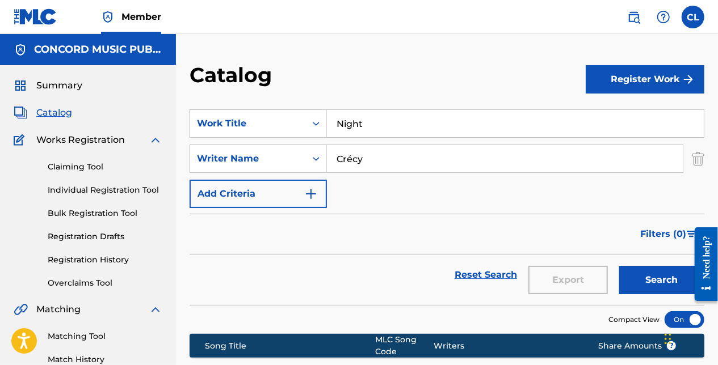
click at [660, 275] on button "Search" at bounding box center [661, 280] width 85 height 28
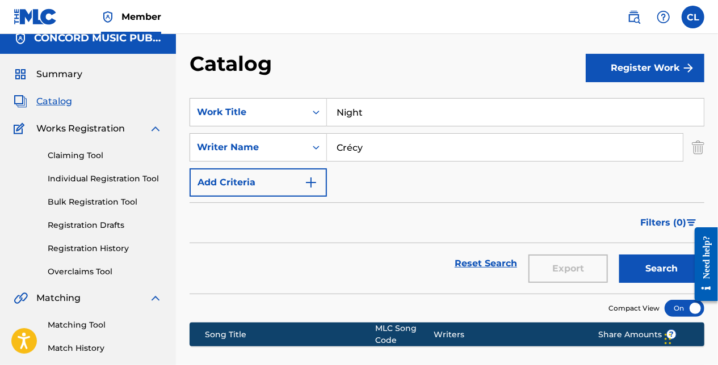
scroll to position [9, 0]
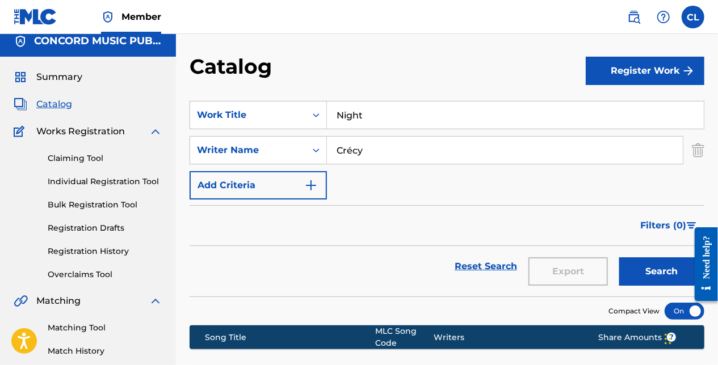
click at [369, 122] on input "Night" at bounding box center [515, 115] width 377 height 27
paste input "Wait For You"
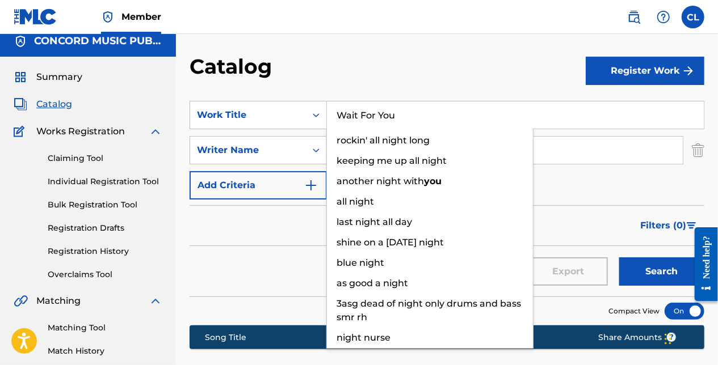
type input "Wait For You"
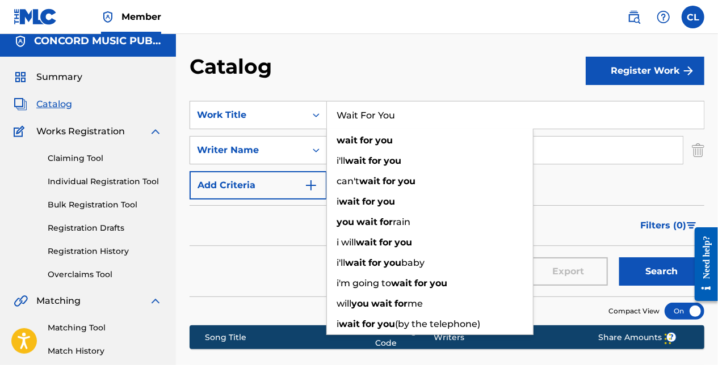
click at [298, 57] on div "Catalog" at bounding box center [388, 70] width 396 height 33
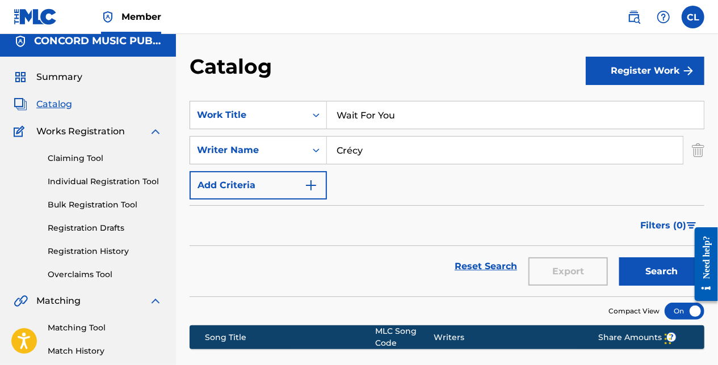
click at [361, 146] on input "Crécy" at bounding box center [505, 150] width 356 height 27
click at [361, 147] on input "Crécy" at bounding box center [505, 150] width 356 height 27
paste input "Wrek"
click at [371, 152] on input "CrécyWrek" at bounding box center [505, 150] width 356 height 27
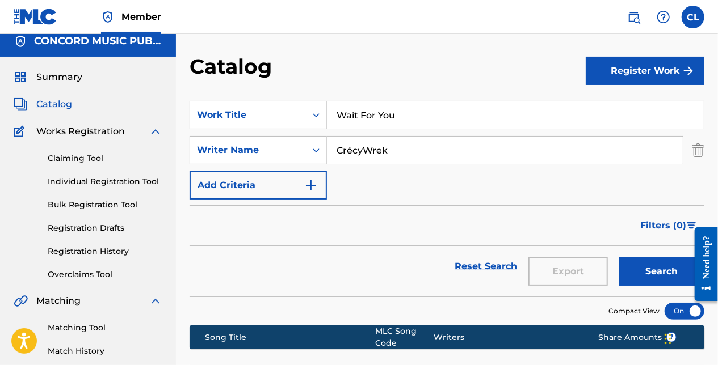
paste input "Search Form"
type input "Wrek"
click at [632, 267] on button "Search" at bounding box center [661, 272] width 85 height 28
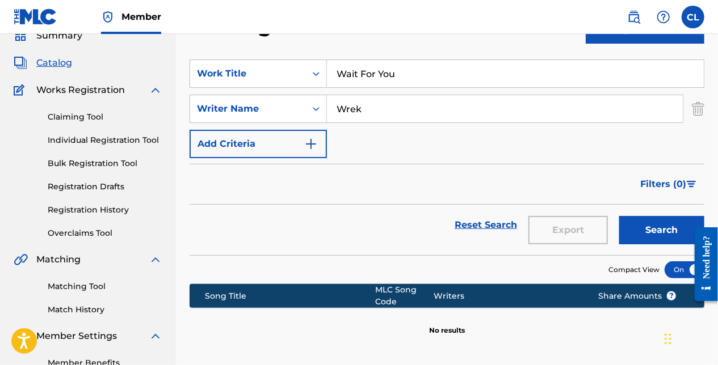
scroll to position [0, 0]
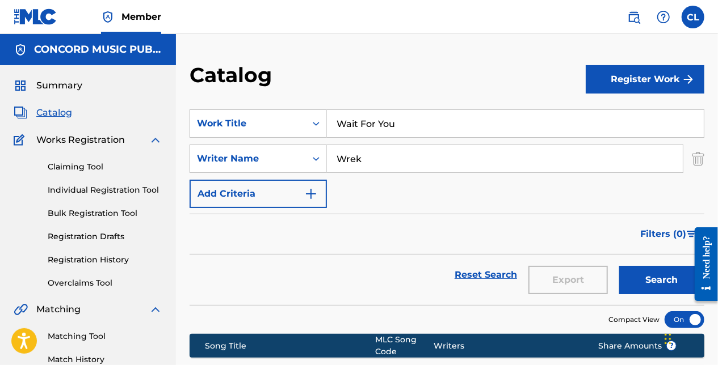
click at [373, 121] on input "Wait For You" at bounding box center [515, 123] width 377 height 27
paste input "Playing Games"
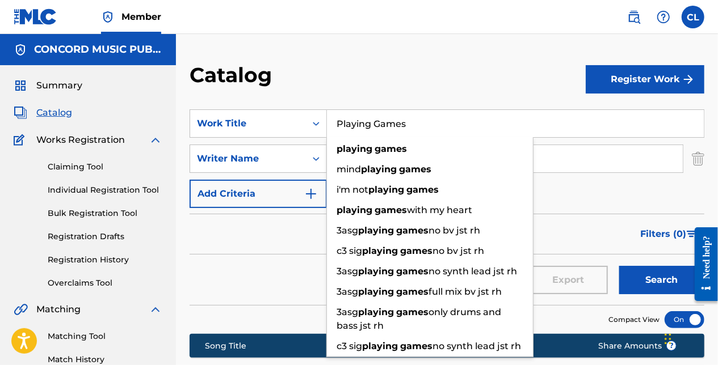
type input "Playing Games"
click at [395, 79] on div "Catalog" at bounding box center [388, 78] width 396 height 33
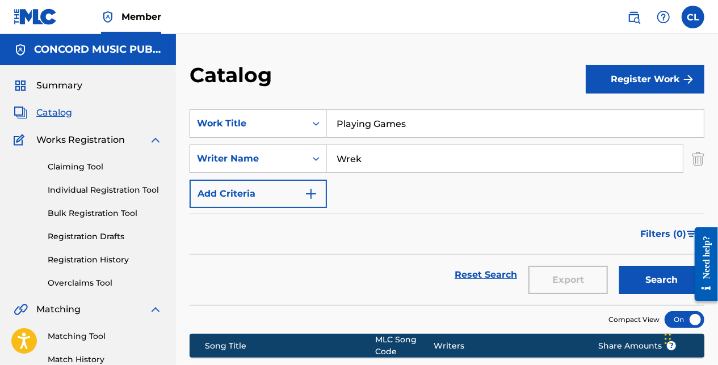
click at [358, 163] on input "Wrek" at bounding box center [505, 158] width 356 height 27
paste input "Silky"
type input "Silky"
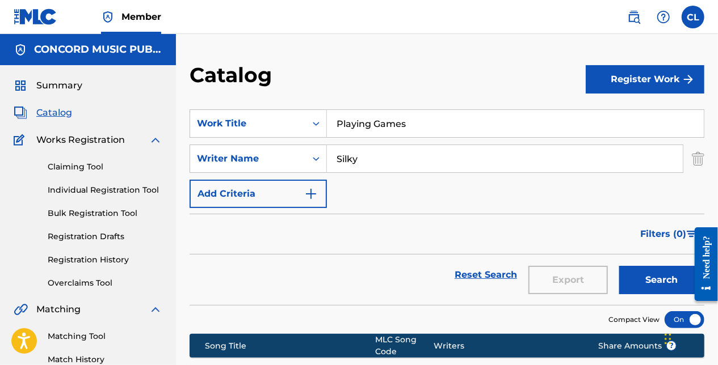
click at [635, 276] on button "Search" at bounding box center [661, 280] width 85 height 28
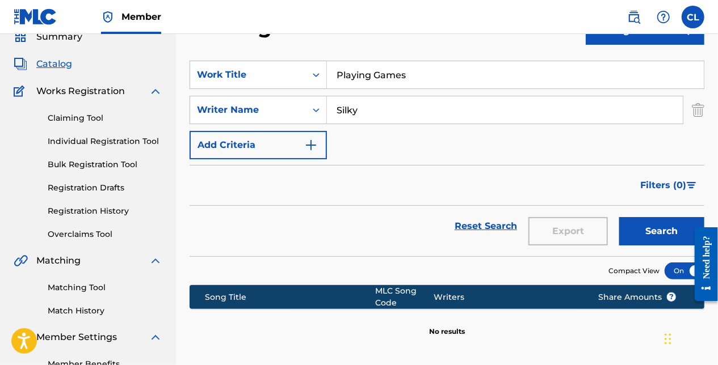
scroll to position [9, 0]
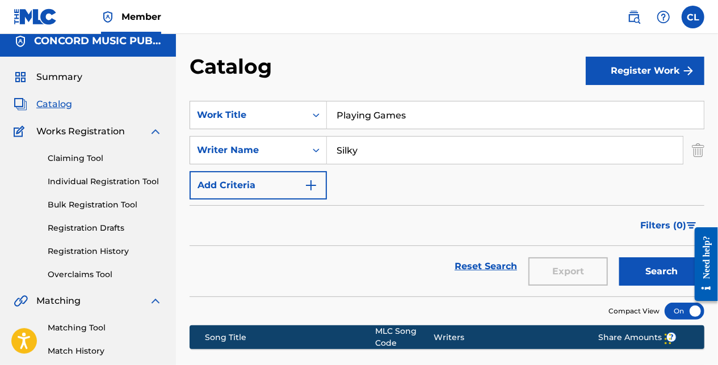
click at [361, 110] on input "Playing Games" at bounding box center [515, 115] width 377 height 27
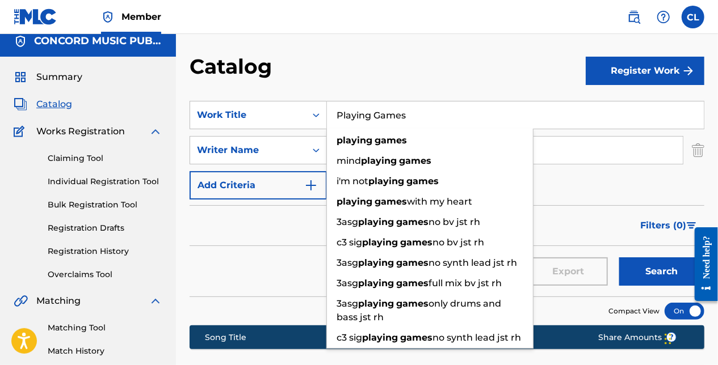
paste input "Music Is My Suicide"
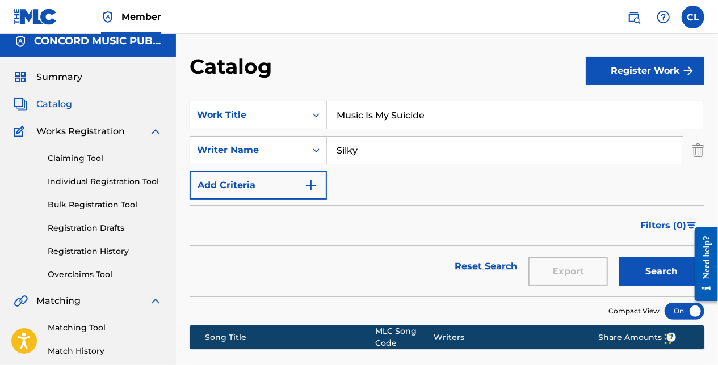
type input "Music Is My Suicide"
click at [380, 152] on input "Silky" at bounding box center [505, 150] width 356 height 27
paste input "[PERSON_NAME]"
type input "[PERSON_NAME]"
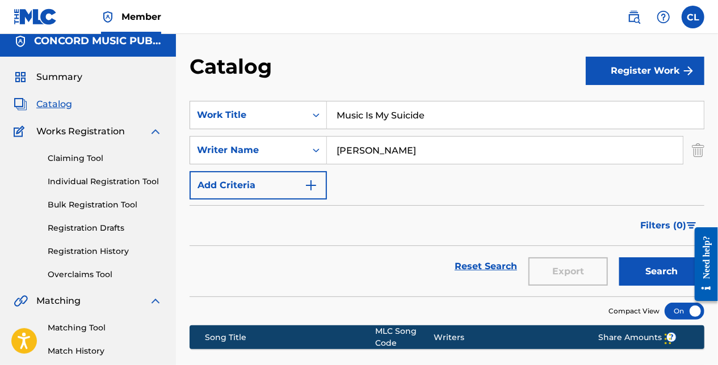
click at [662, 267] on button "Search" at bounding box center [661, 272] width 85 height 28
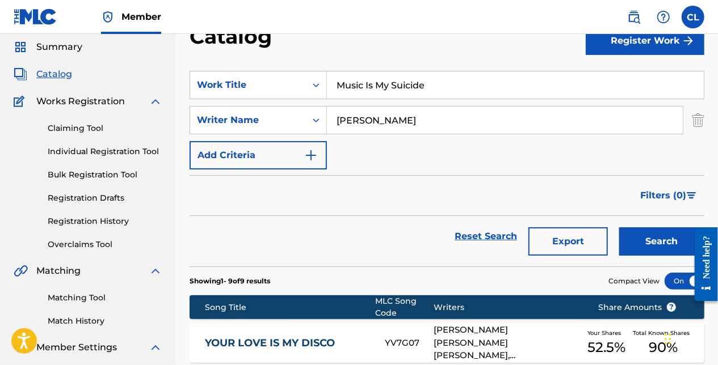
scroll to position [57, 0]
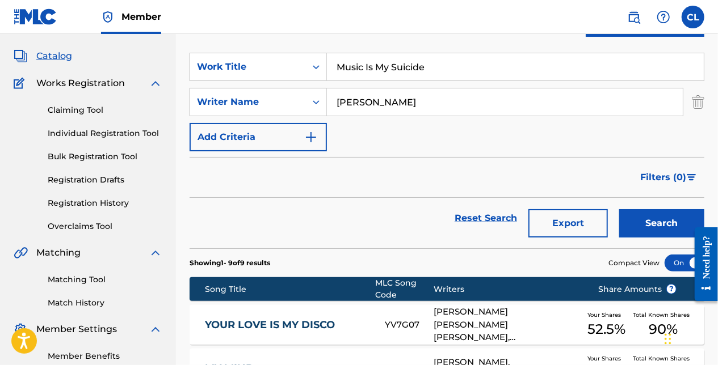
click at [230, 180] on div "Filters ( 0 )" at bounding box center [447, 177] width 515 height 41
click at [385, 70] on input "Music Is My Suicide" at bounding box center [515, 66] width 377 height 27
paste input "El Comején"
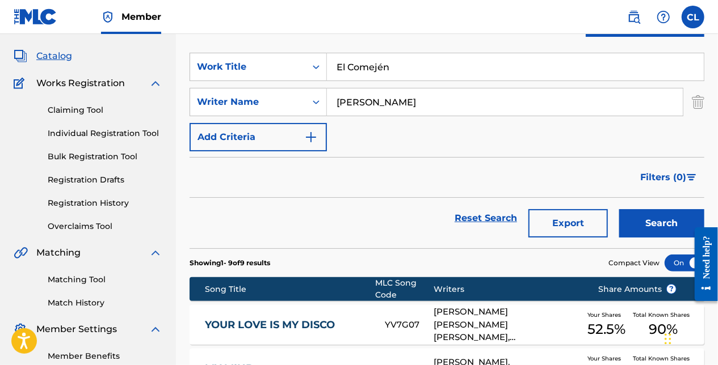
type input "El Comején"
click at [377, 99] on input "[PERSON_NAME]" at bounding box center [505, 102] width 356 height 27
paste input "[PERSON_NAME]"
type input "[PERSON_NAME]"
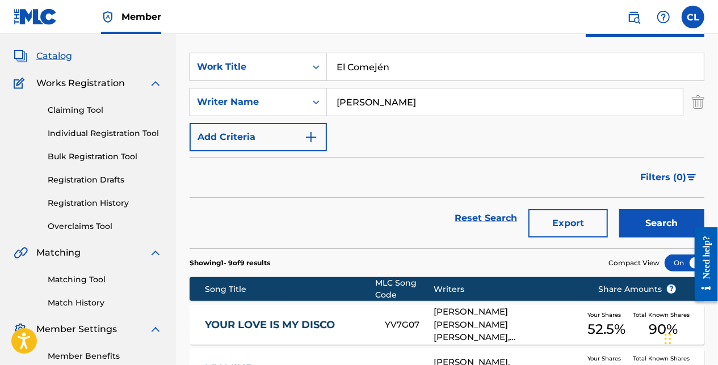
drag, startPoint x: 636, startPoint y: 220, endPoint x: 462, endPoint y: 203, distance: 173.9
click at [634, 220] on button "Search" at bounding box center [661, 223] width 85 height 28
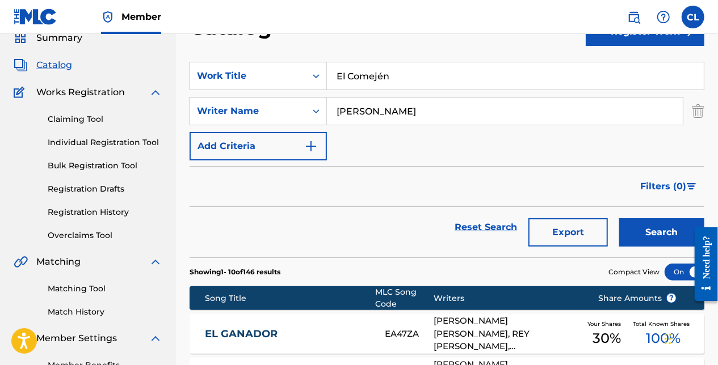
scroll to position [0, 0]
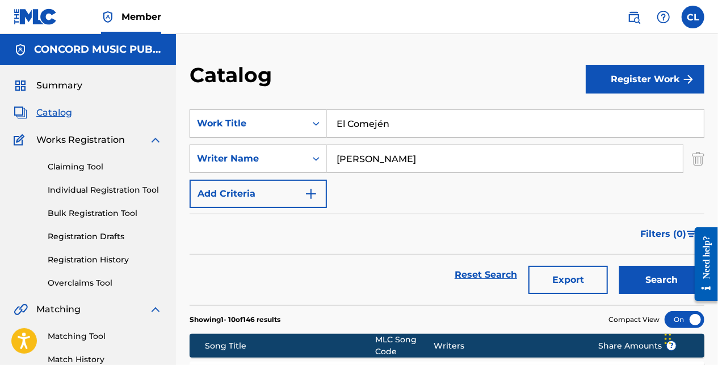
click at [392, 117] on input "El Comején" at bounding box center [515, 123] width 377 height 27
paste input "Cover Me"
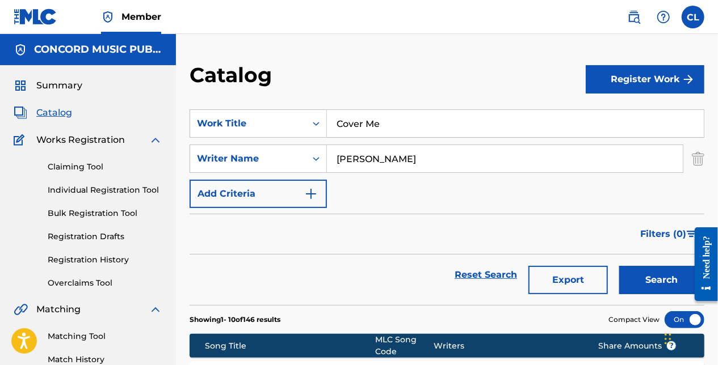
click at [343, 124] on input "Cover Me" at bounding box center [515, 123] width 377 height 27
paste input "Terrorist"
click at [388, 128] on input "TerroristMe" at bounding box center [515, 123] width 377 height 27
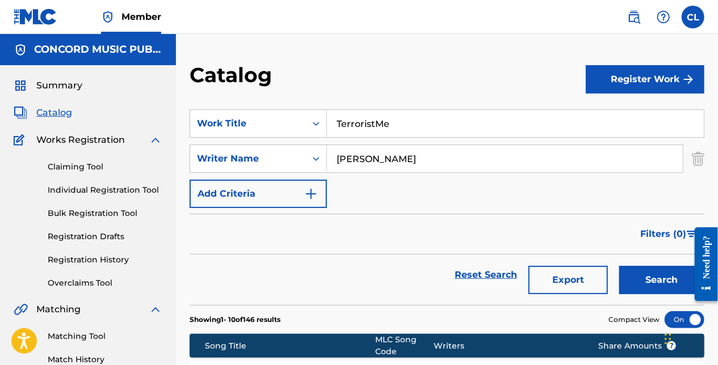
click at [388, 128] on input "TerroristMe" at bounding box center [515, 123] width 377 height 27
paste input "Search Form"
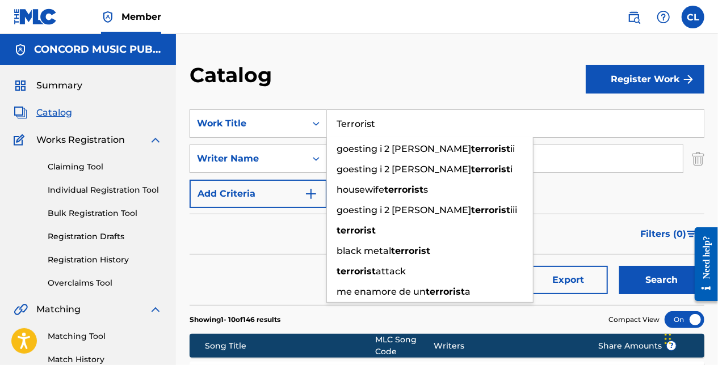
type input "Terrorist"
click at [387, 74] on div "Catalog" at bounding box center [388, 78] width 396 height 33
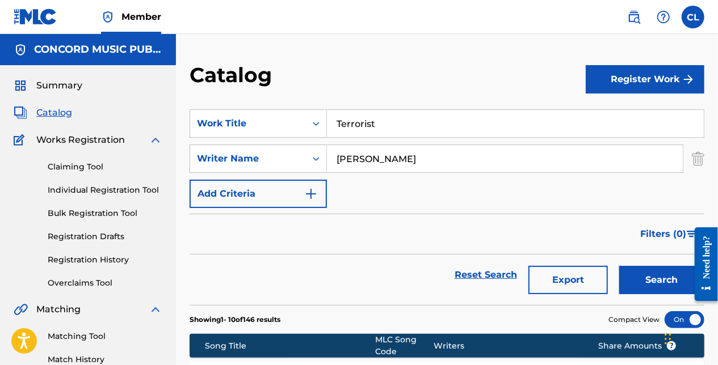
click at [371, 163] on input "[PERSON_NAME]" at bounding box center [505, 158] width 356 height 27
paste input "[PERSON_NAME]"
type input "[PERSON_NAME]"
click at [672, 289] on button "Search" at bounding box center [661, 280] width 85 height 28
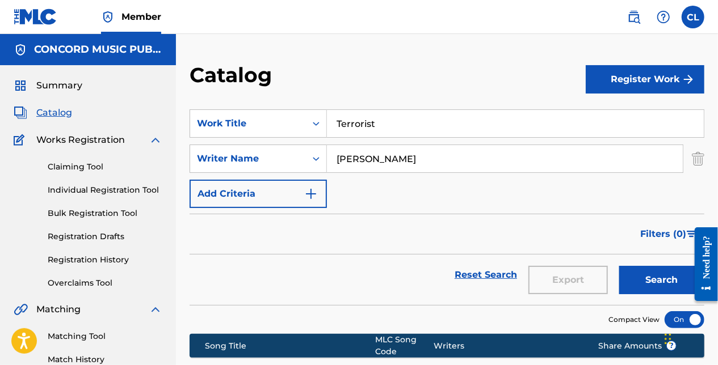
click at [401, 121] on input "Terrorist" at bounding box center [515, 123] width 377 height 27
paste input "Have I Told You Lately That I Love You"
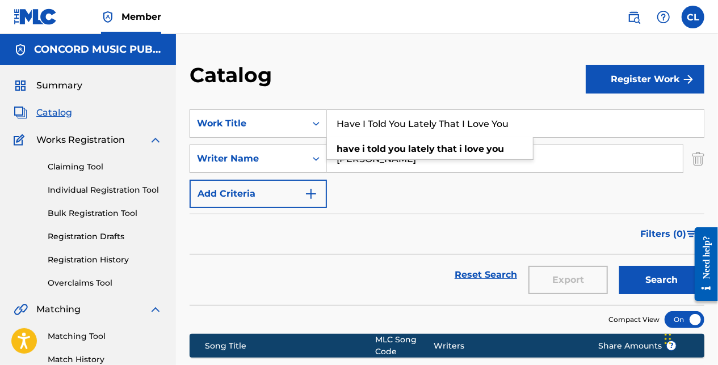
click at [693, 160] on div "SearchWithCriteria1ffcc1db-15a5-46e8-bb48-acce04e771eb Writer Name [PERSON_NAME]" at bounding box center [447, 159] width 515 height 28
click at [701, 159] on img "Search Form" at bounding box center [698, 159] width 12 height 28
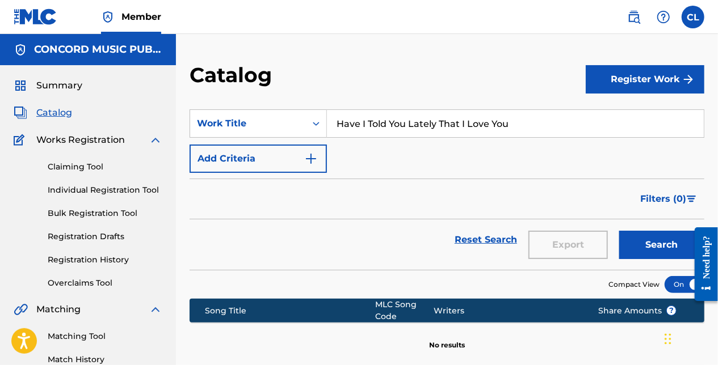
click at [637, 241] on button "Search" at bounding box center [661, 245] width 85 height 28
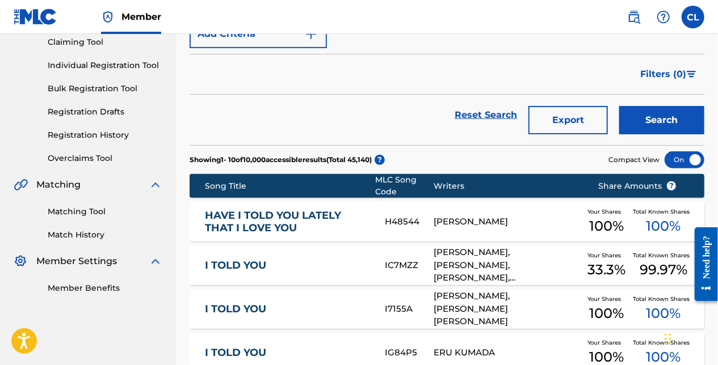
scroll to position [57, 0]
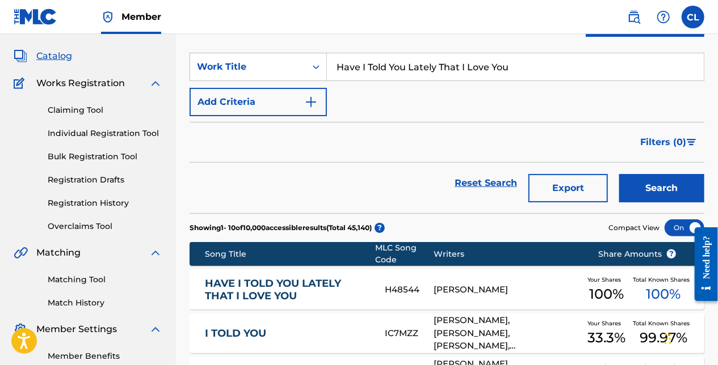
click at [365, 60] on input "Have I Told You Lately That I Love You" at bounding box center [515, 66] width 377 height 27
paste input "Life Goes On"
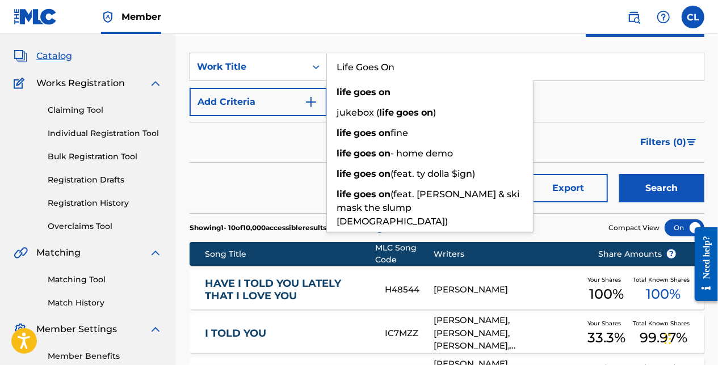
click at [637, 184] on button "Search" at bounding box center [661, 188] width 85 height 28
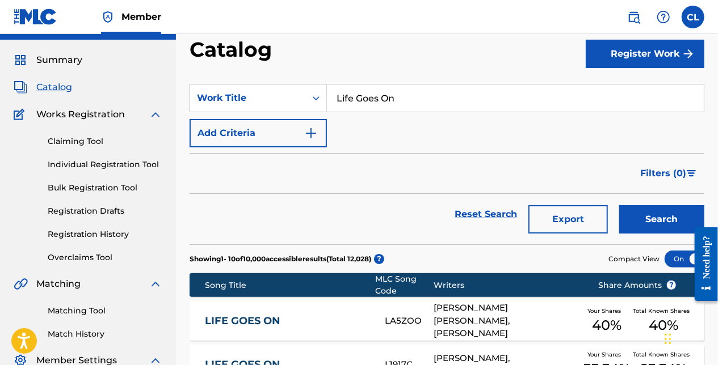
scroll to position [0, 0]
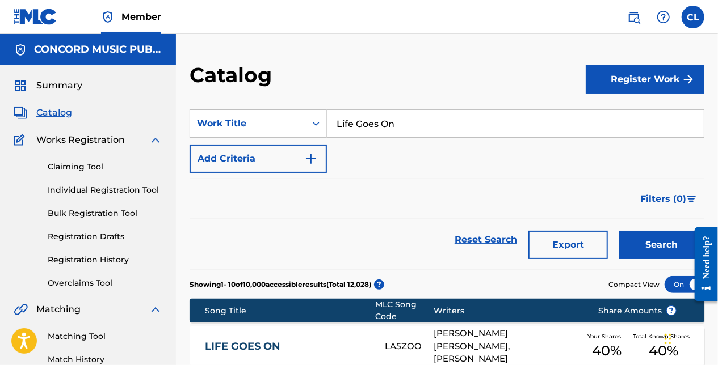
click at [373, 133] on input "Life Goes On" at bounding box center [515, 123] width 377 height 27
paste input "4 U"
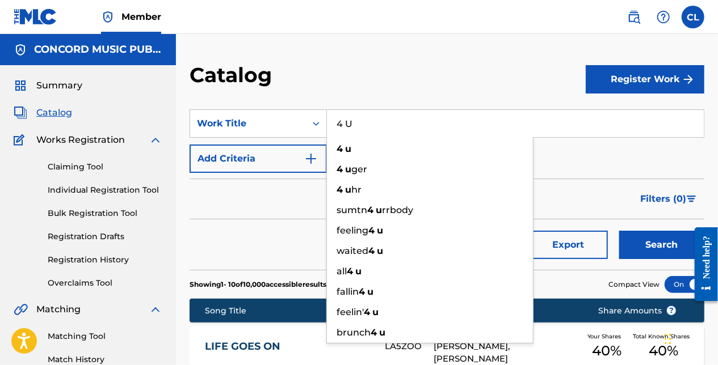
type input "4 U"
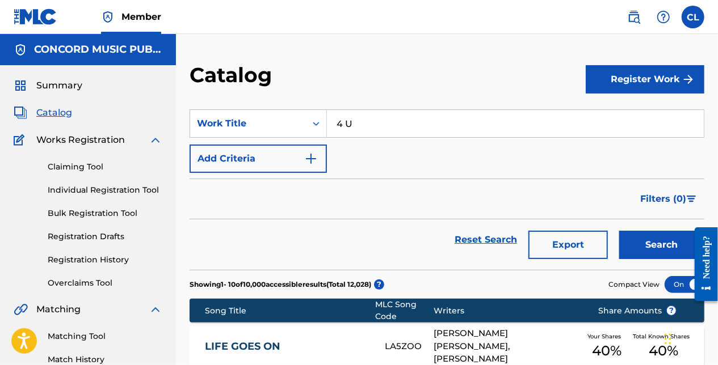
click at [636, 246] on button "Search" at bounding box center [661, 245] width 85 height 28
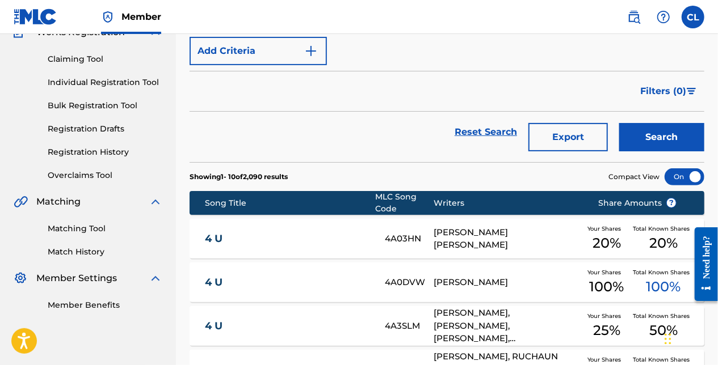
scroll to position [113, 0]
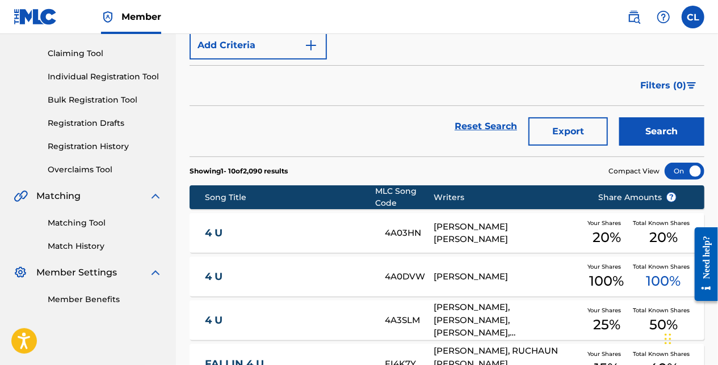
click at [365, 58] on div "SearchWithCriteriaf8fe389c-761a-421b-8524-f837dd90f935 Work Title 4 U Add Crite…" at bounding box center [447, 28] width 515 height 64
